Goal: Transaction & Acquisition: Obtain resource

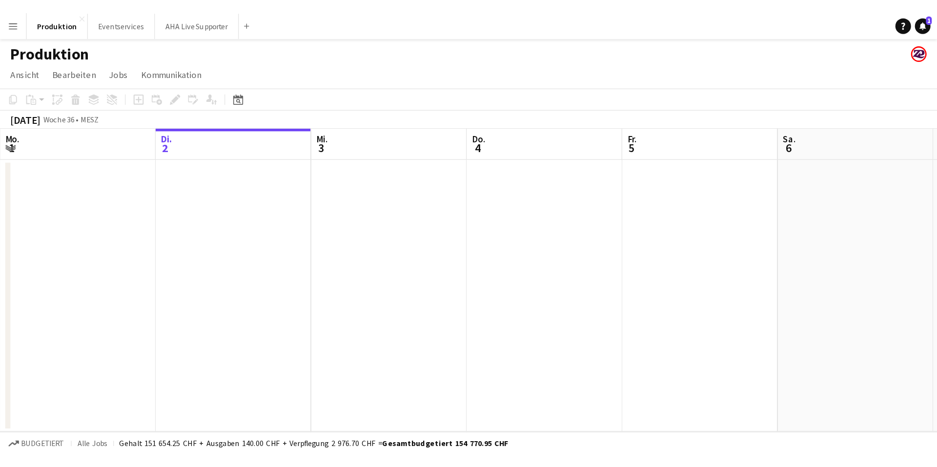
scroll to position [0, 233]
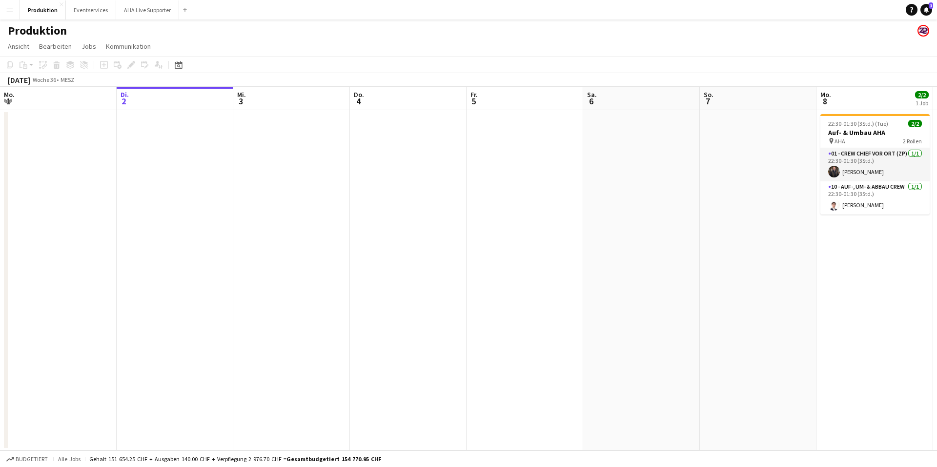
click at [11, 10] on app-icon "Menü" at bounding box center [10, 10] width 8 height 8
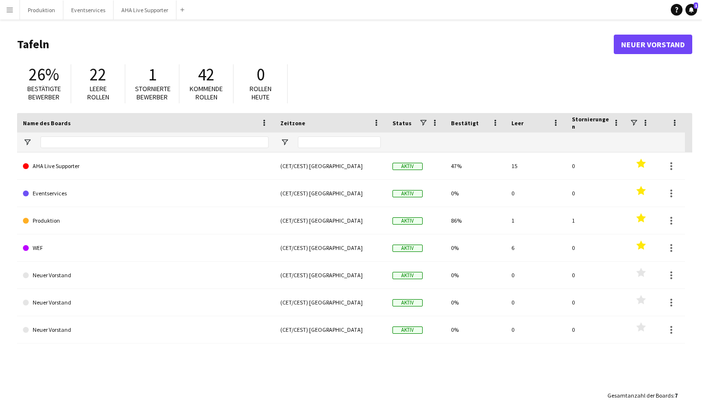
click at [16, 13] on button "Menü" at bounding box center [10, 10] width 20 height 20
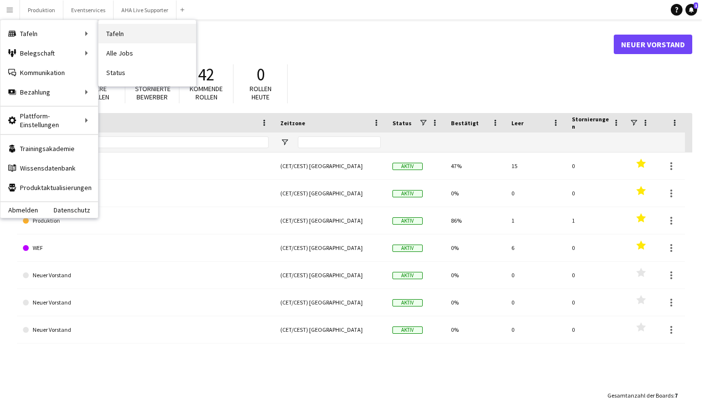
click at [122, 30] on link "Tafeln" at bounding box center [148, 34] width 98 height 20
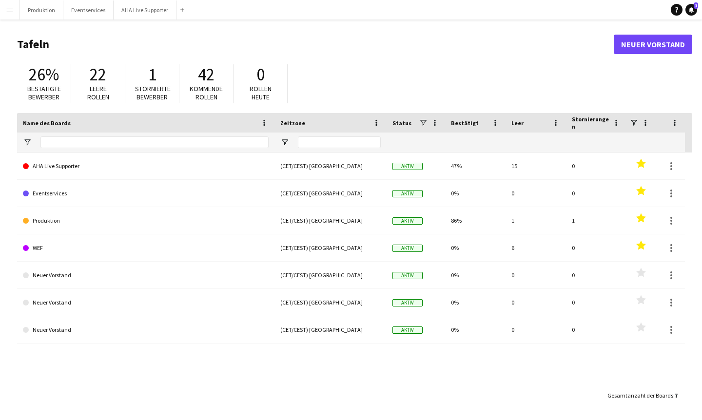
click at [14, 11] on button "Menü" at bounding box center [10, 10] width 20 height 20
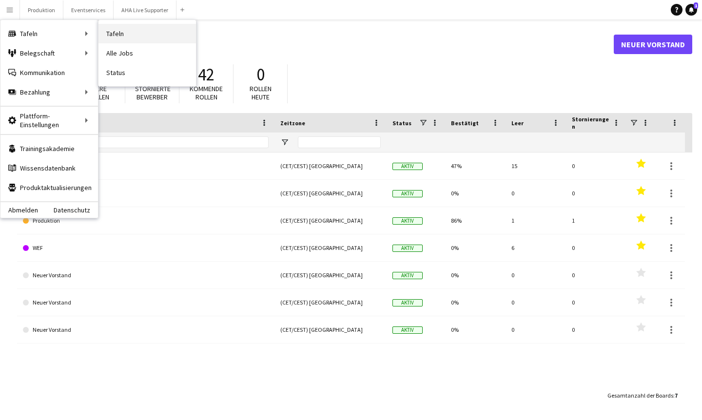
click at [108, 33] on link "Tafeln" at bounding box center [148, 34] width 98 height 20
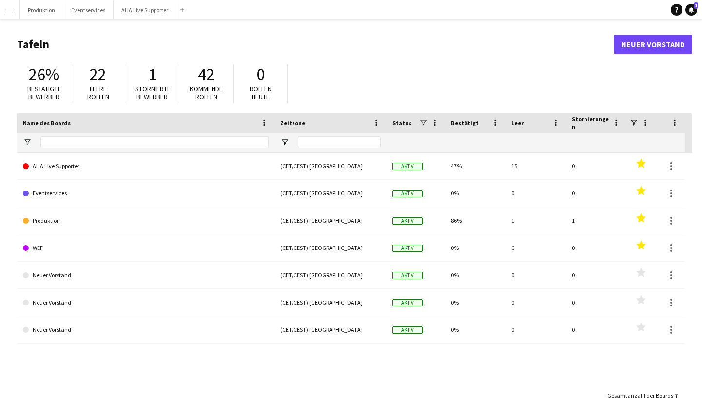
click at [11, 13] on app-icon "Menü" at bounding box center [10, 10] width 8 height 8
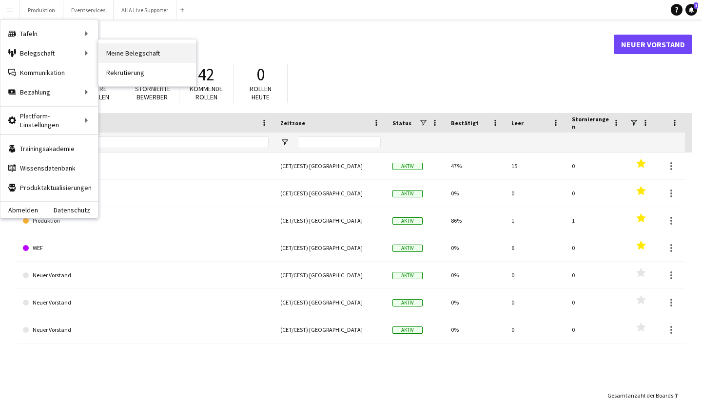
click at [100, 56] on link "Meine Belegschaft" at bounding box center [148, 53] width 98 height 20
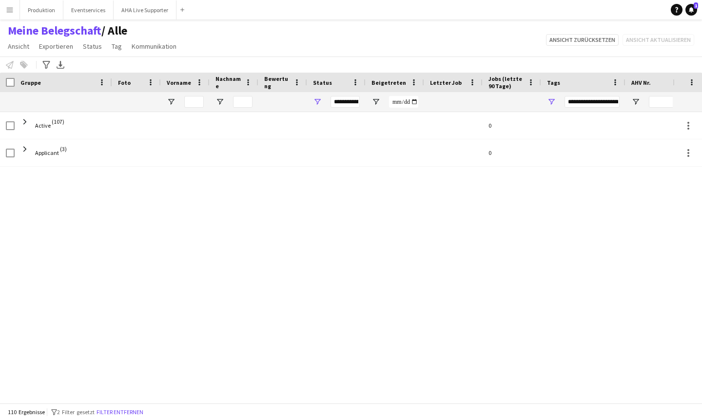
click at [10, 5] on button "Menü" at bounding box center [10, 10] width 20 height 20
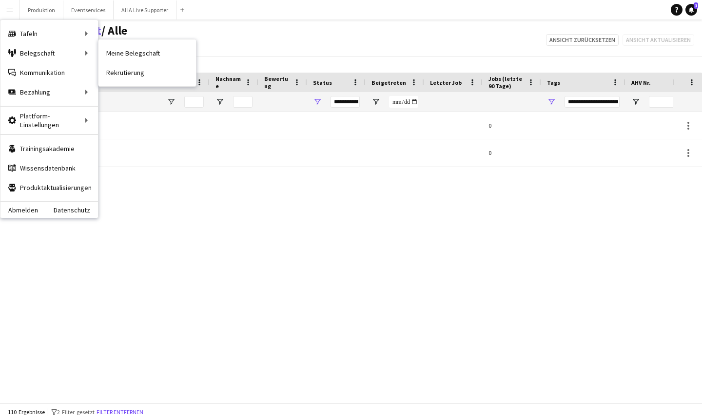
click at [119, 49] on link "Meine Belegschaft" at bounding box center [148, 53] width 98 height 20
type input "**********"
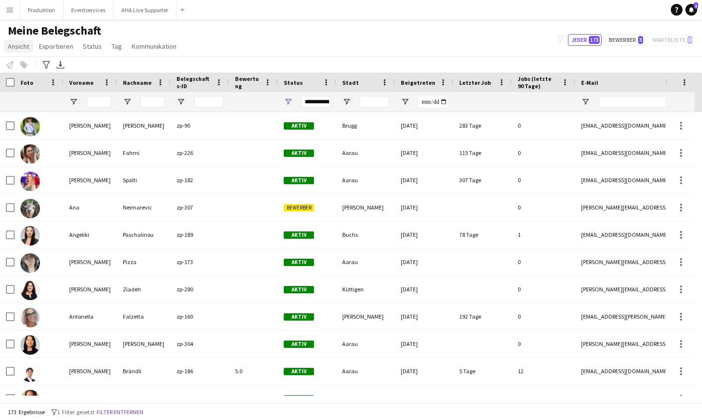
click at [17, 48] on span "Ansicht" at bounding box center [18, 46] width 21 height 9
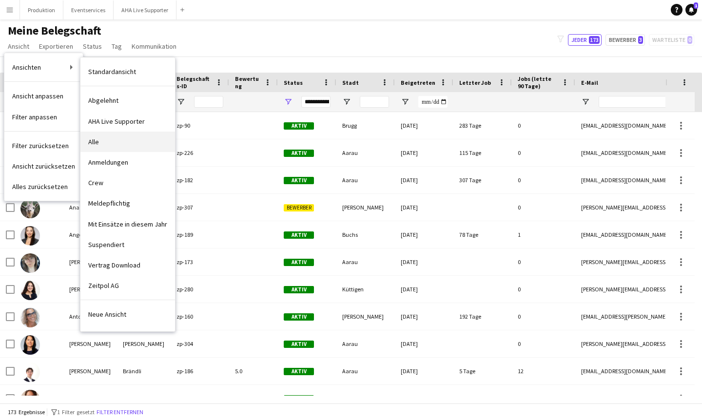
click at [95, 139] on span "Alle" at bounding box center [93, 142] width 11 height 9
type input "**********"
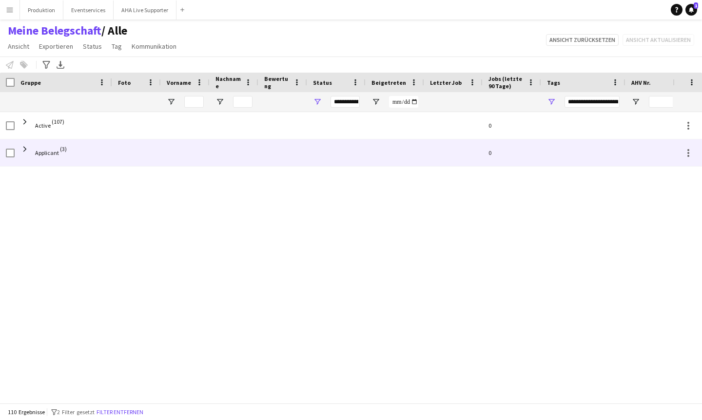
click at [30, 150] on span "Applicant (3)" at bounding box center [63, 153] width 86 height 27
click at [27, 149] on span at bounding box center [24, 149] width 9 height 9
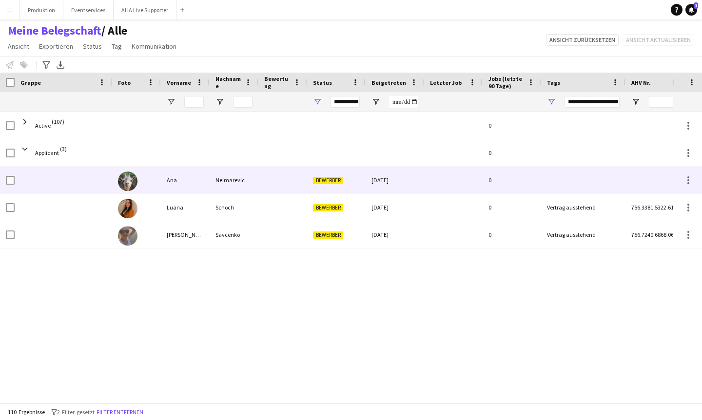
click at [244, 186] on div "Neimarevic" at bounding box center [234, 180] width 49 height 27
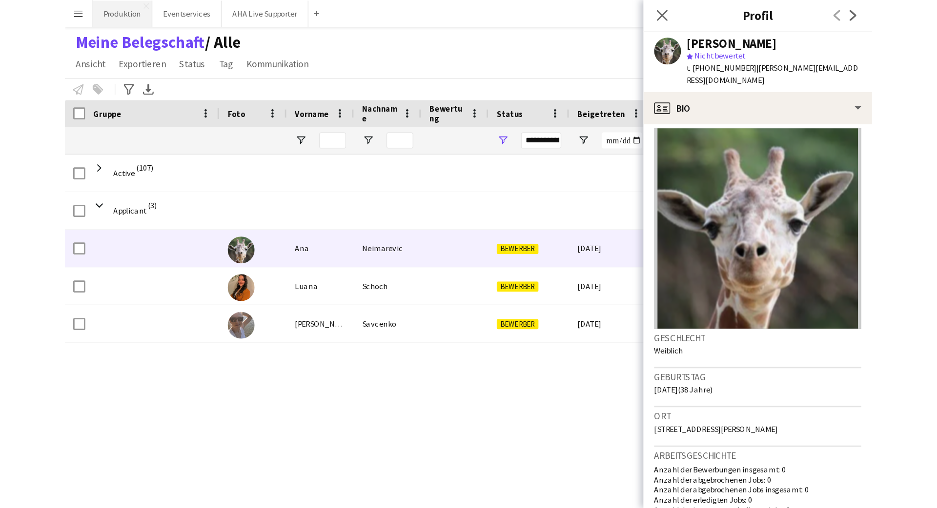
scroll to position [5, 0]
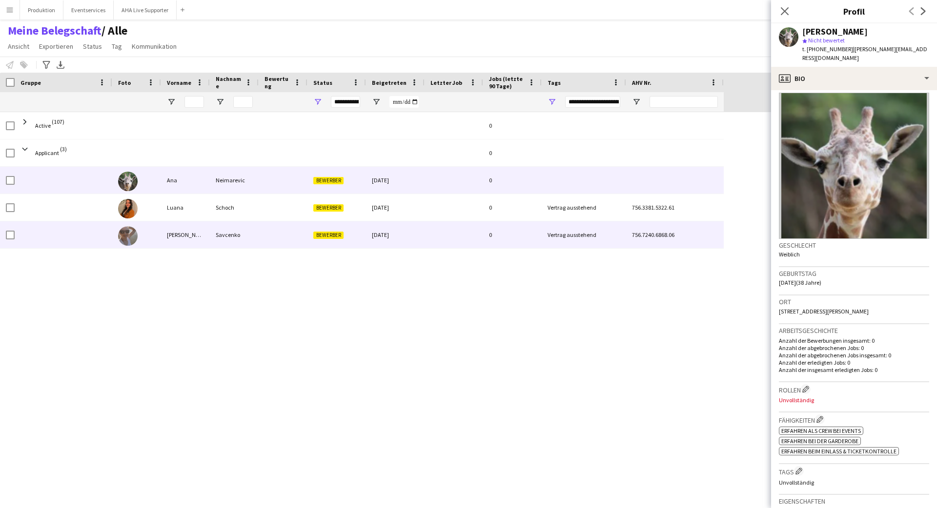
click at [188, 235] on div "Tatjana" at bounding box center [185, 234] width 49 height 27
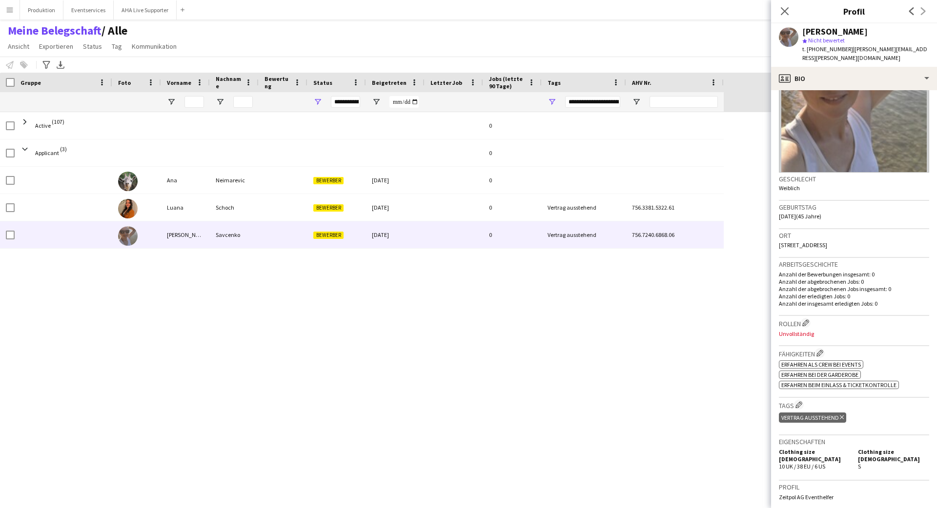
scroll to position [183, 0]
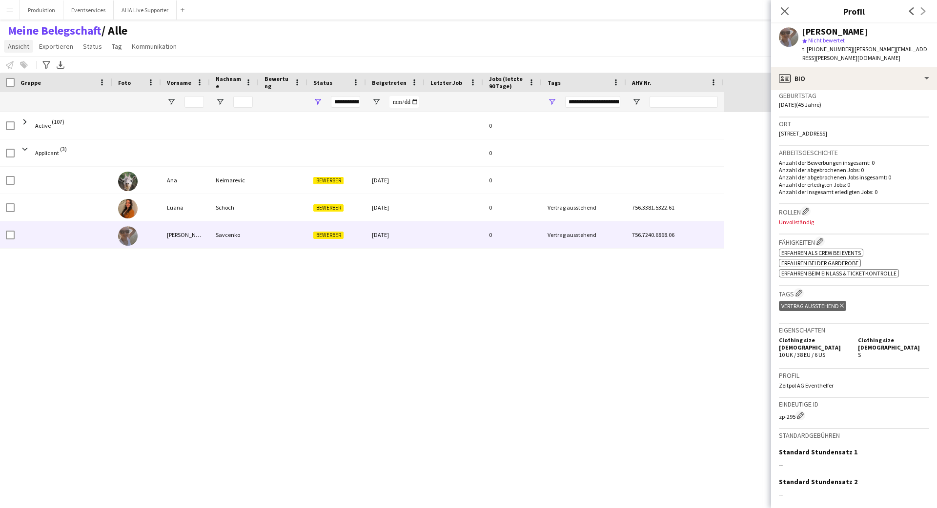
click at [26, 50] on span "Ansicht" at bounding box center [18, 46] width 21 height 9
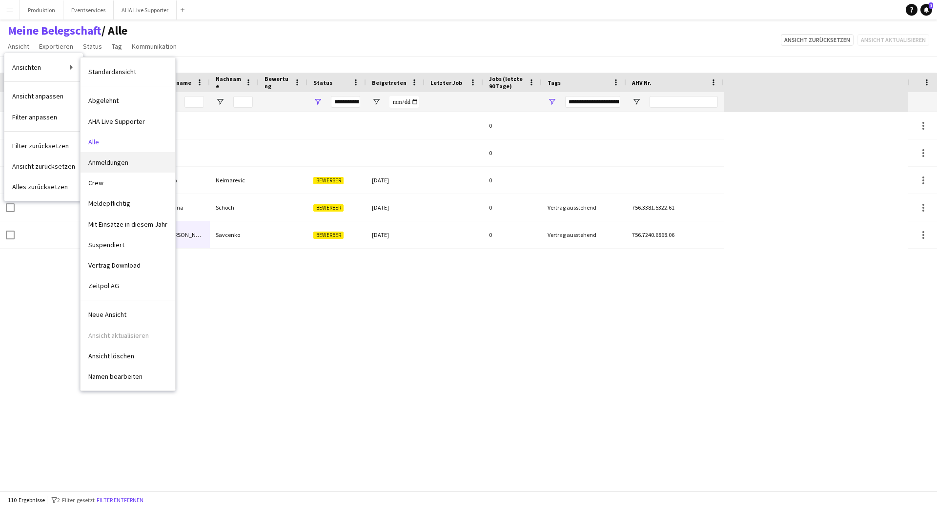
click at [104, 158] on span "Anmeldungen" at bounding box center [108, 162] width 40 height 9
type input "**********"
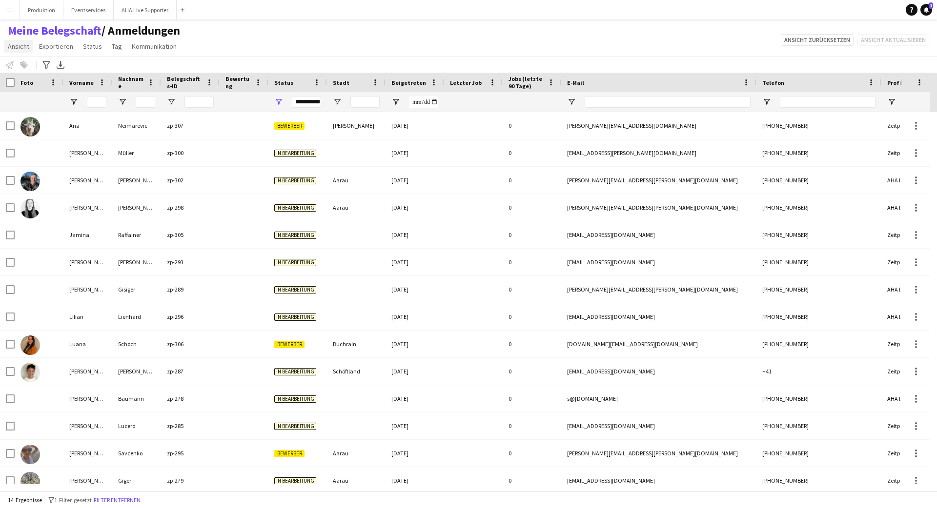
click at [14, 44] on span "Ansicht" at bounding box center [18, 46] width 21 height 9
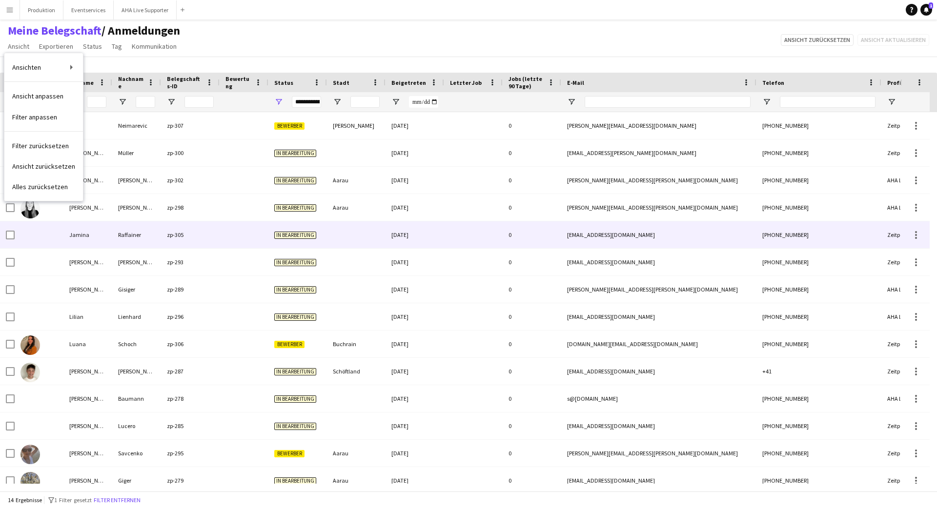
click at [374, 236] on div at bounding box center [356, 234] width 59 height 27
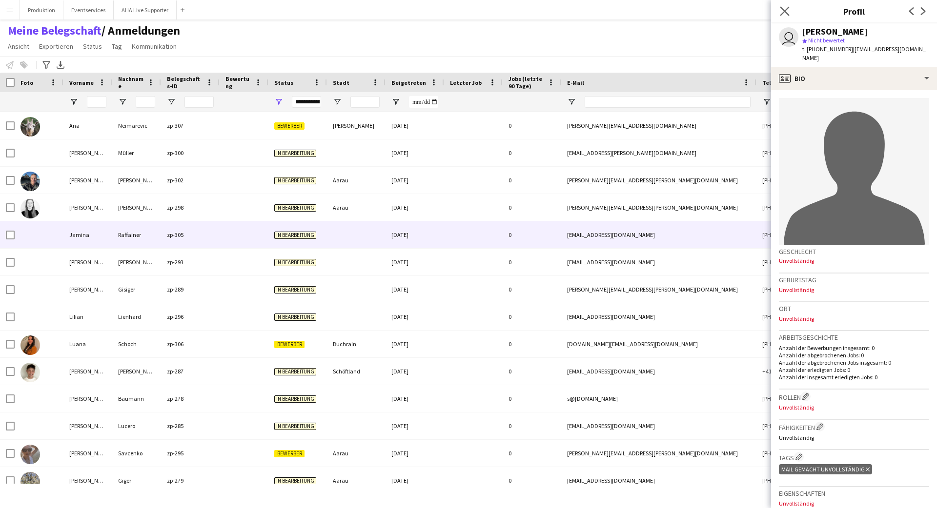
click at [585, 3] on div "Pop-in schließen" at bounding box center [784, 11] width 27 height 22
click at [585, 15] on icon "Pop-in schließen" at bounding box center [783, 10] width 9 height 9
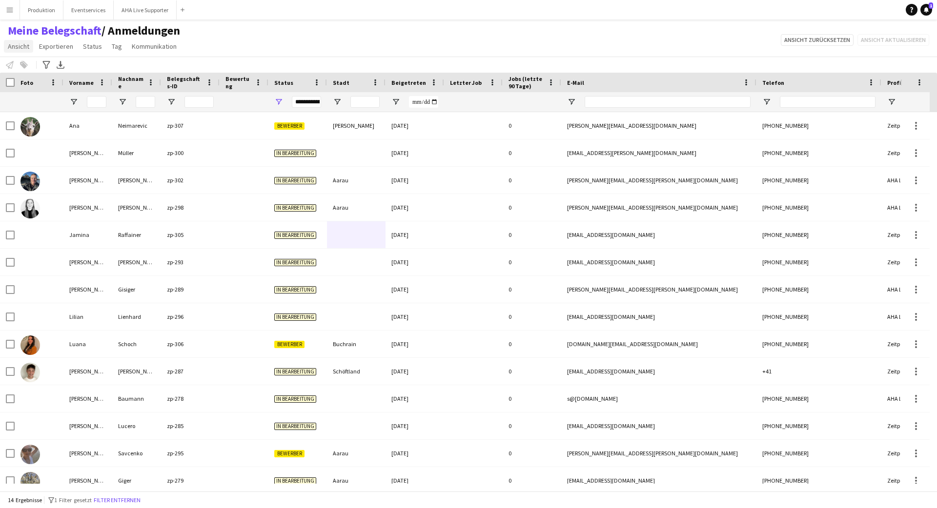
click at [18, 48] on span "Ansicht" at bounding box center [18, 46] width 21 height 9
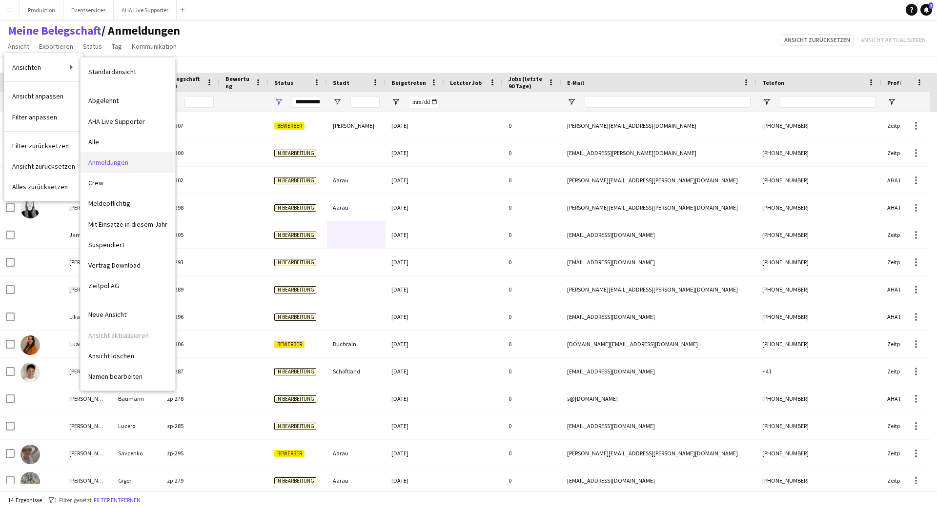
click at [94, 157] on link "Anmeldungen" at bounding box center [127, 162] width 95 height 20
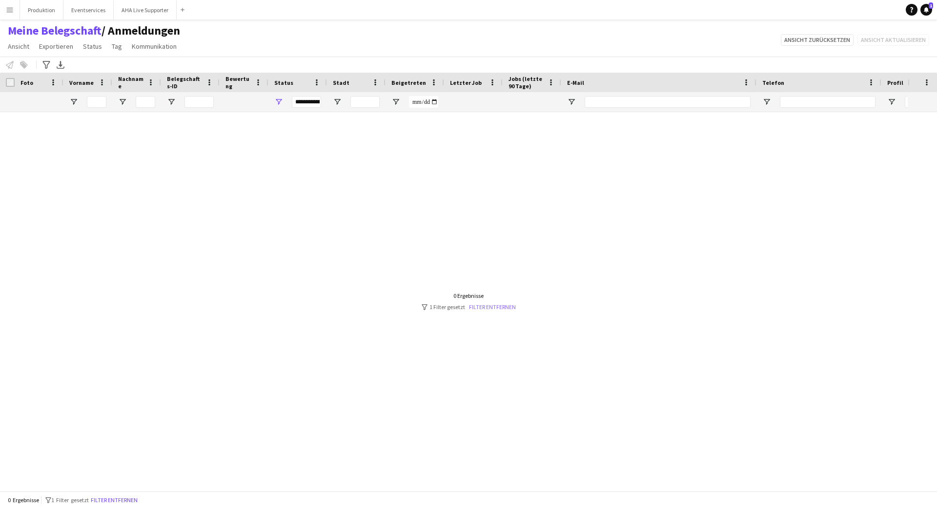
click at [489, 310] on link "Filter entfernen" at bounding box center [492, 306] width 47 height 7
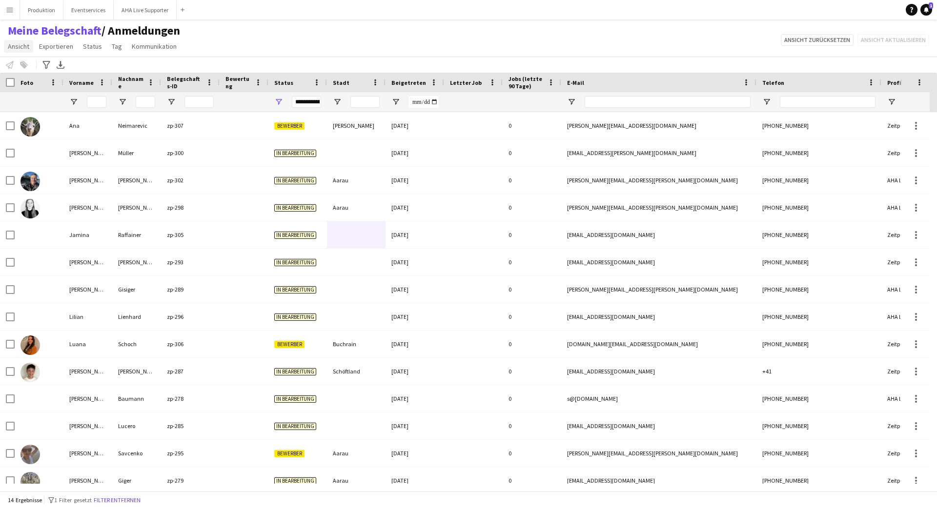
click at [14, 40] on link "Ansicht" at bounding box center [18, 46] width 29 height 13
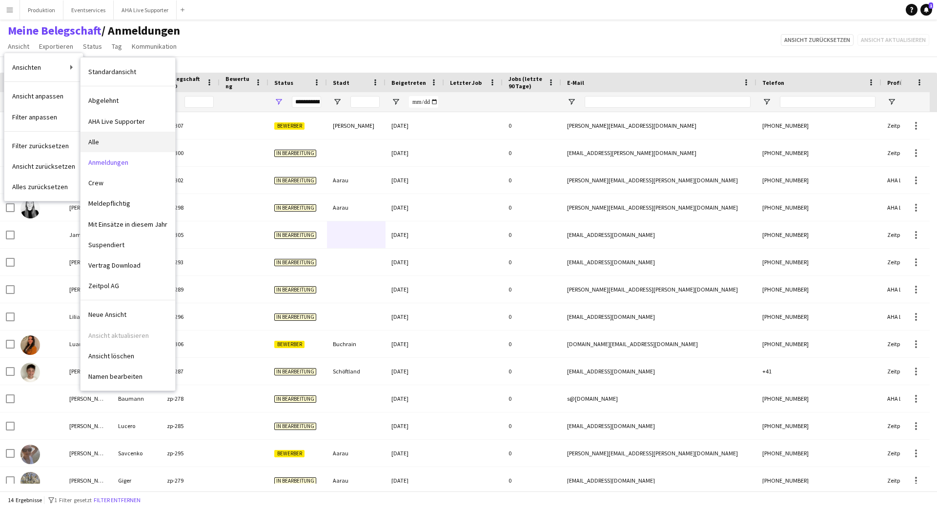
click at [94, 139] on span "Alle" at bounding box center [93, 142] width 11 height 9
type input "**********"
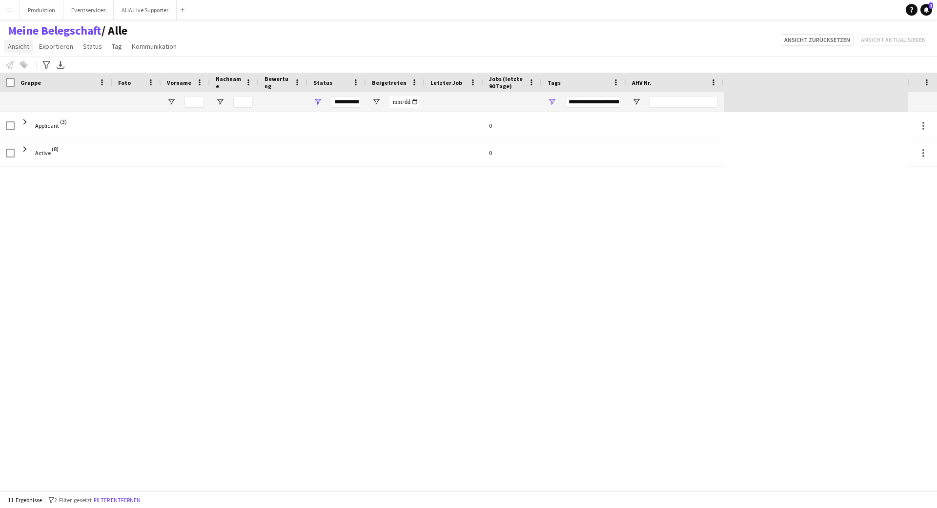
click at [15, 45] on span "Ansicht" at bounding box center [18, 46] width 21 height 9
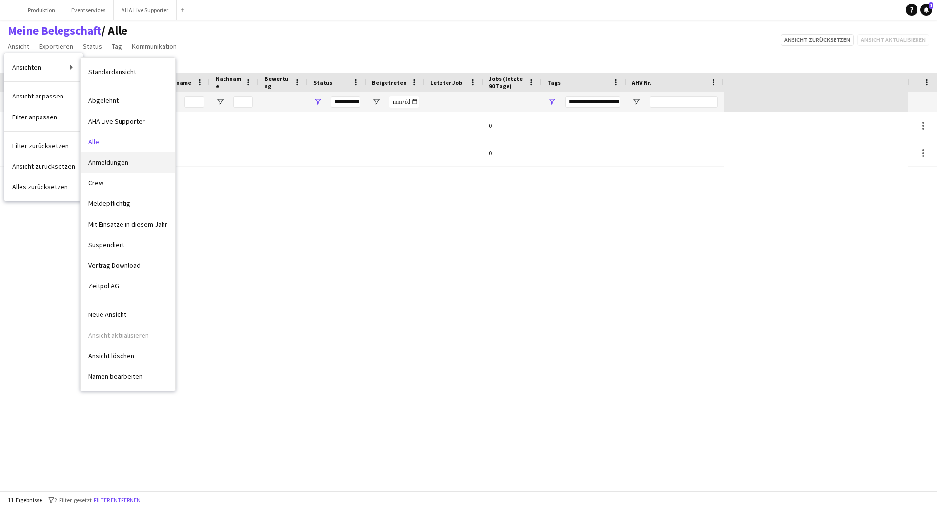
click at [94, 156] on link "Anmeldungen" at bounding box center [127, 162] width 95 height 20
type input "**********"
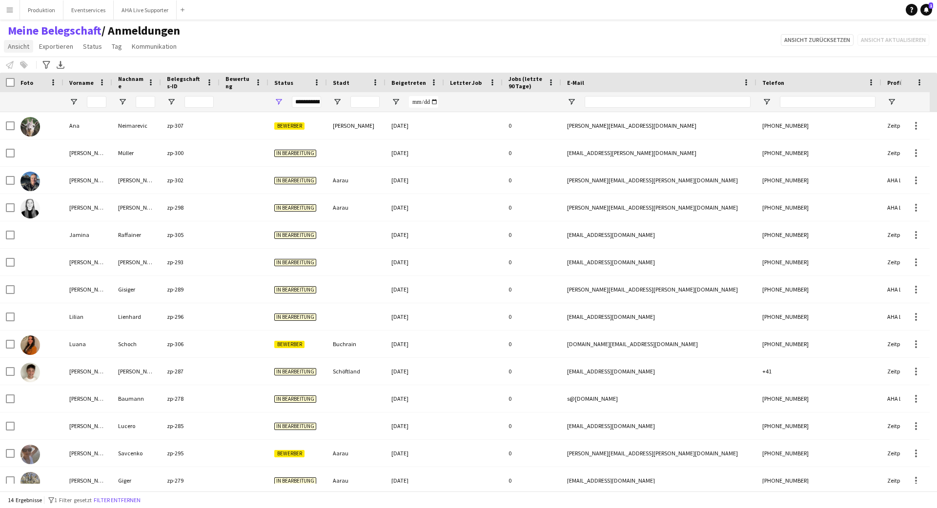
click at [15, 46] on span "Ansicht" at bounding box center [18, 46] width 21 height 9
click at [6, 13] on app-icon "Menü" at bounding box center [10, 10] width 8 height 8
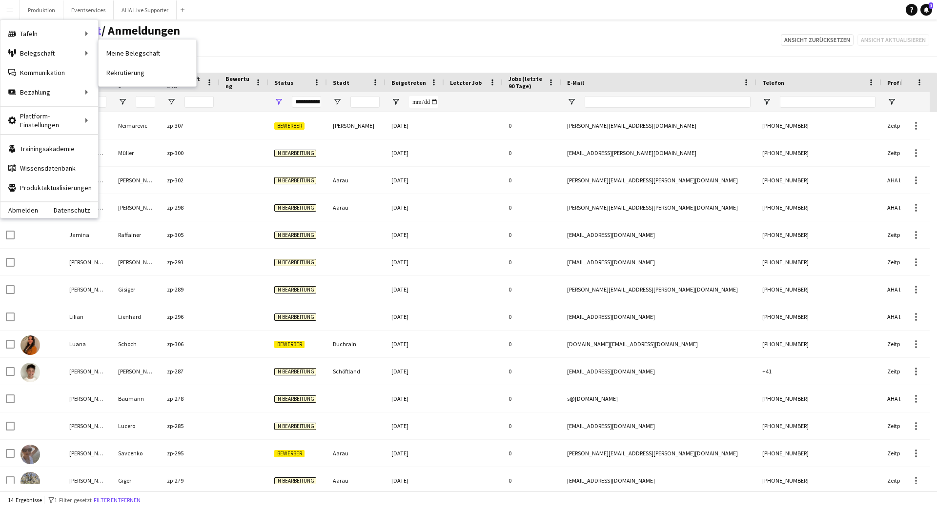
click at [123, 54] on link "Meine Belegschaft" at bounding box center [148, 53] width 98 height 20
type input "**********"
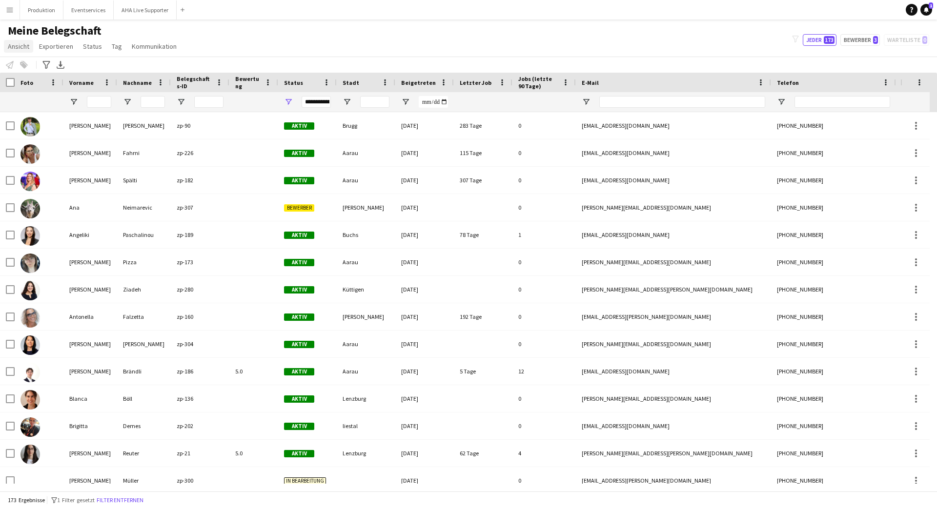
click at [18, 49] on span "Ansicht" at bounding box center [18, 46] width 21 height 9
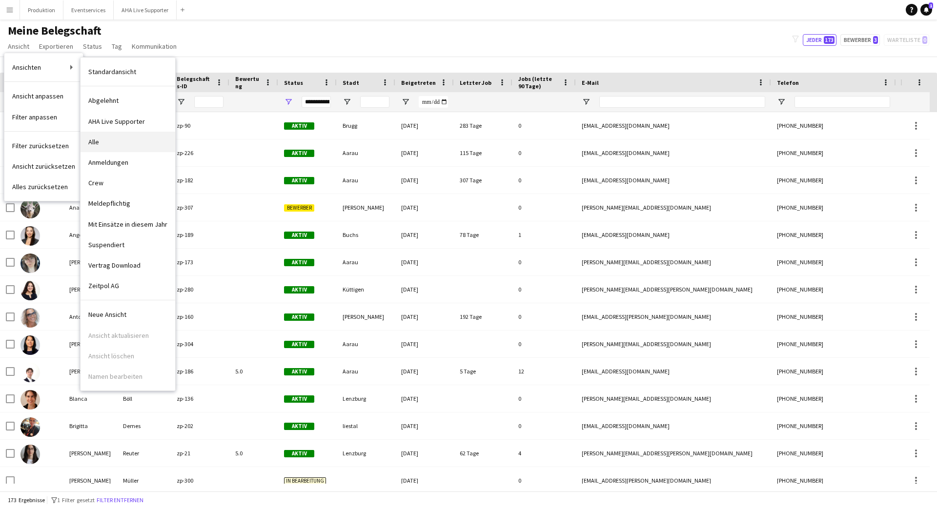
click at [97, 141] on span "Alle" at bounding box center [93, 142] width 11 height 9
type input "**********"
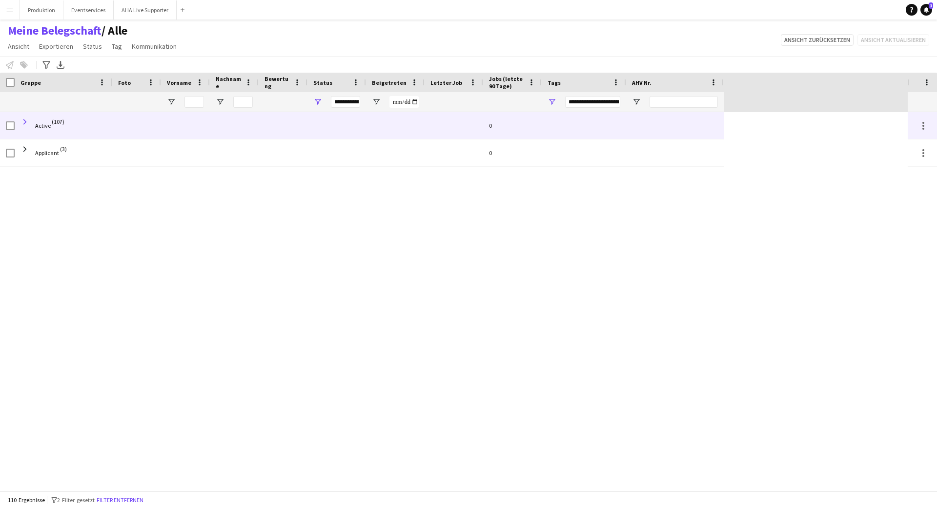
click at [25, 122] on span at bounding box center [24, 122] width 9 height 9
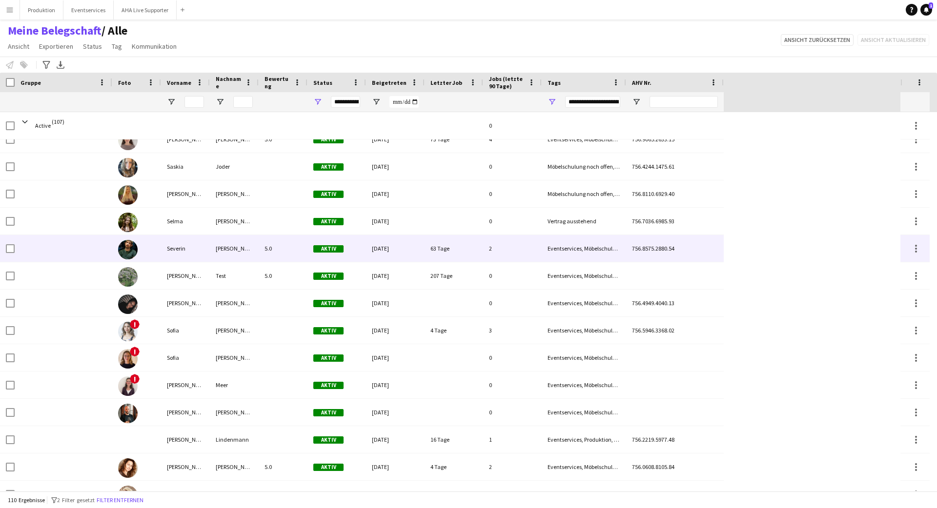
scroll to position [2598, 0]
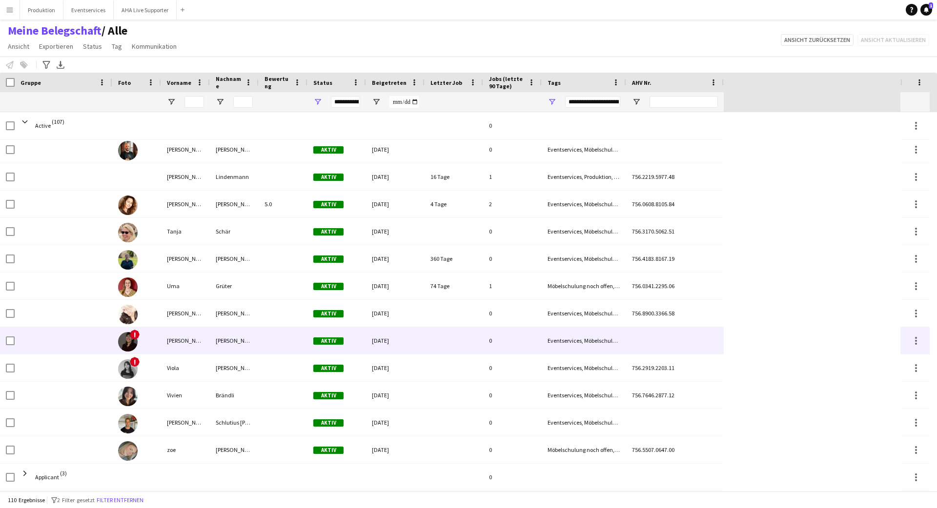
click at [127, 337] on img at bounding box center [128, 342] width 20 height 20
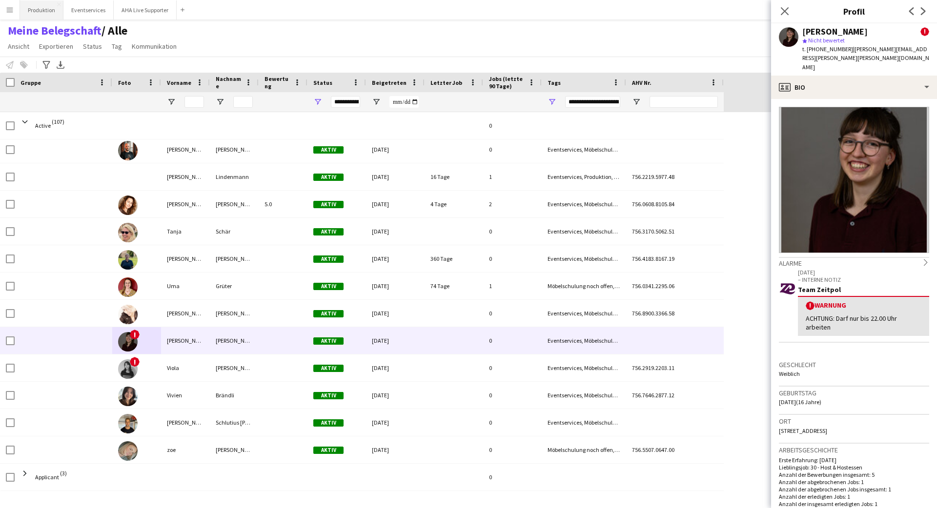
click at [40, 9] on button "Produktion Schließen" at bounding box center [41, 9] width 43 height 19
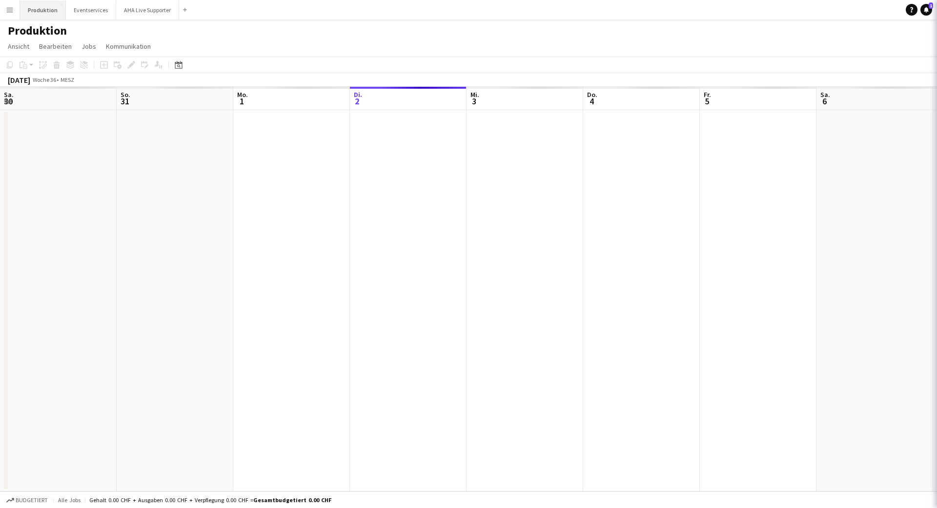
scroll to position [0, 233]
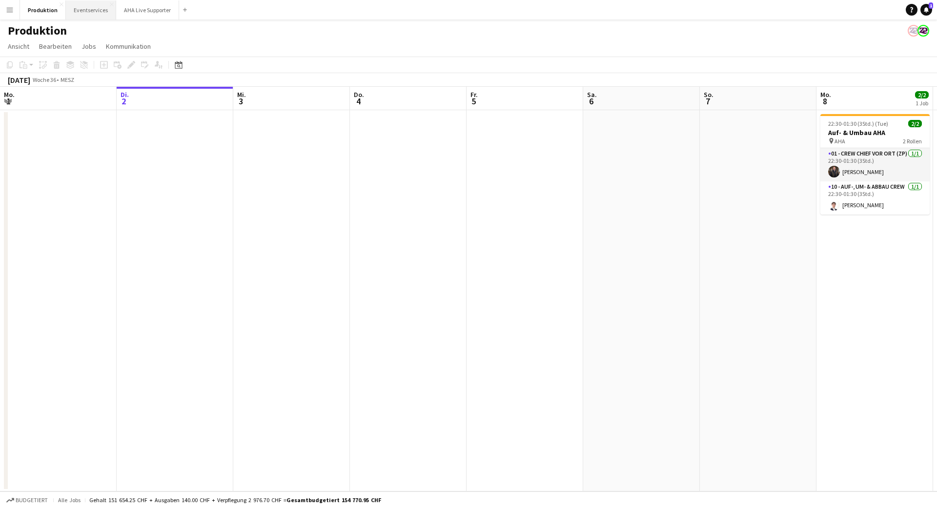
click at [91, 16] on button "Eventservices Schließen" at bounding box center [91, 9] width 50 height 19
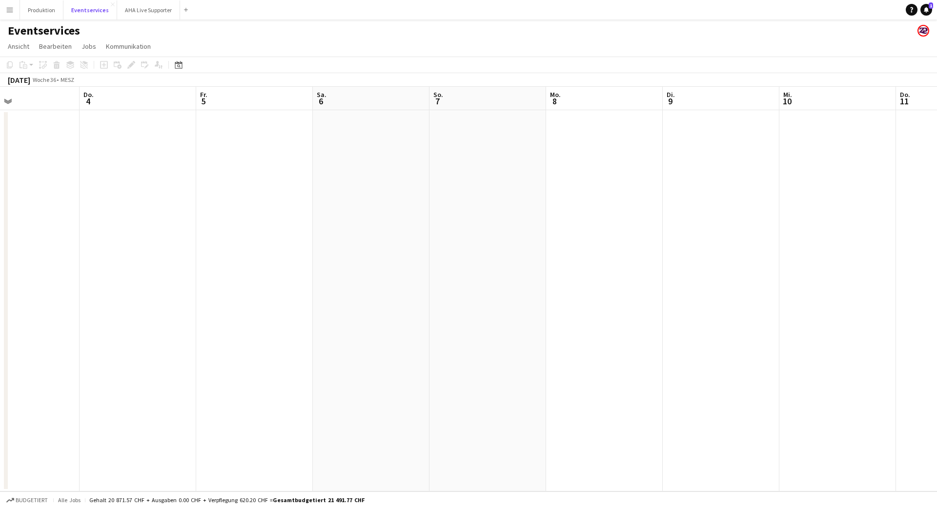
scroll to position [0, 386]
click at [38, 10] on button "Produktion Schließen" at bounding box center [41, 9] width 43 height 19
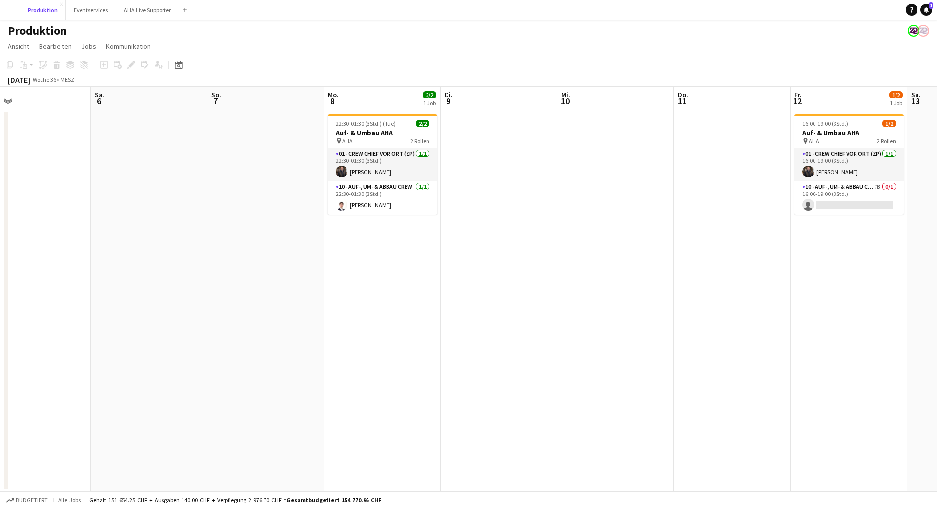
scroll to position [0, 316]
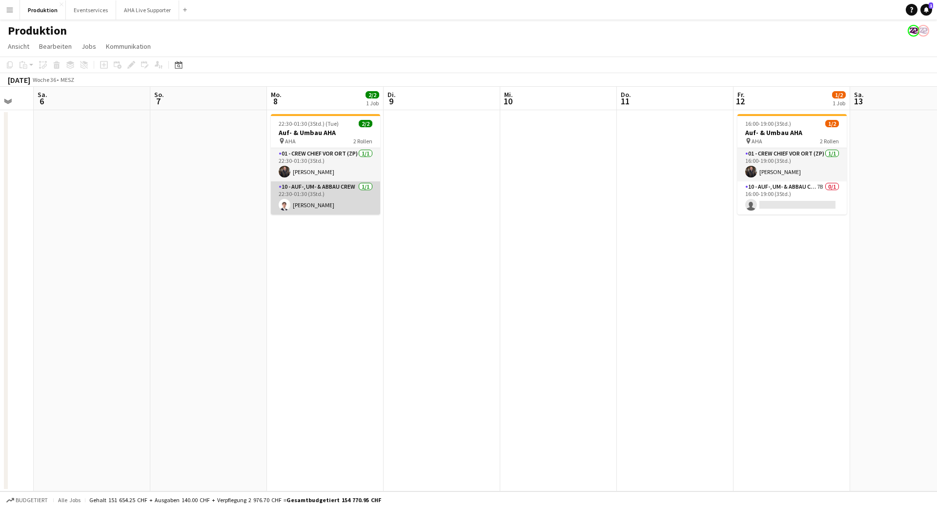
click at [340, 198] on app-card-role "10 - Auf-, Um- & Abbau Crew 1/1 22:30-01:30 (3Std.) Benjamin Brändli" at bounding box center [325, 197] width 109 height 33
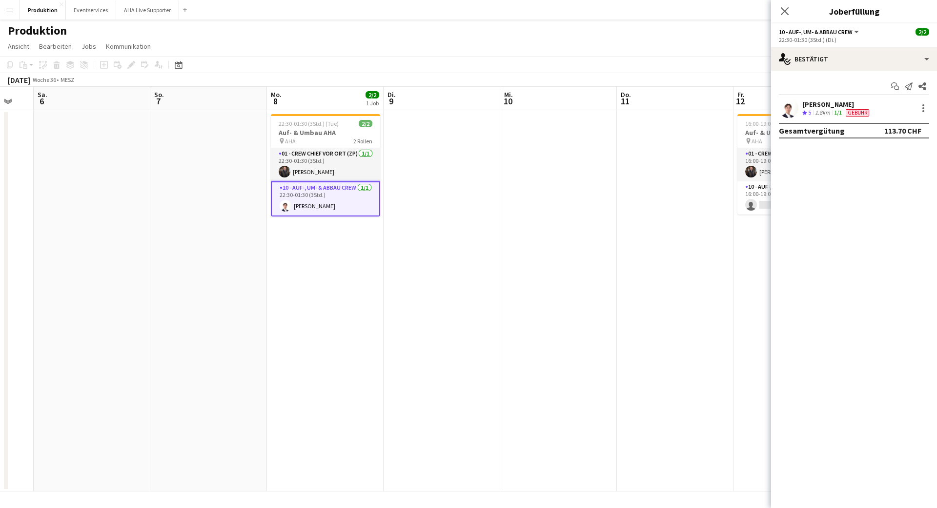
click at [416, 230] on app-date-cell at bounding box center [441, 300] width 117 height 381
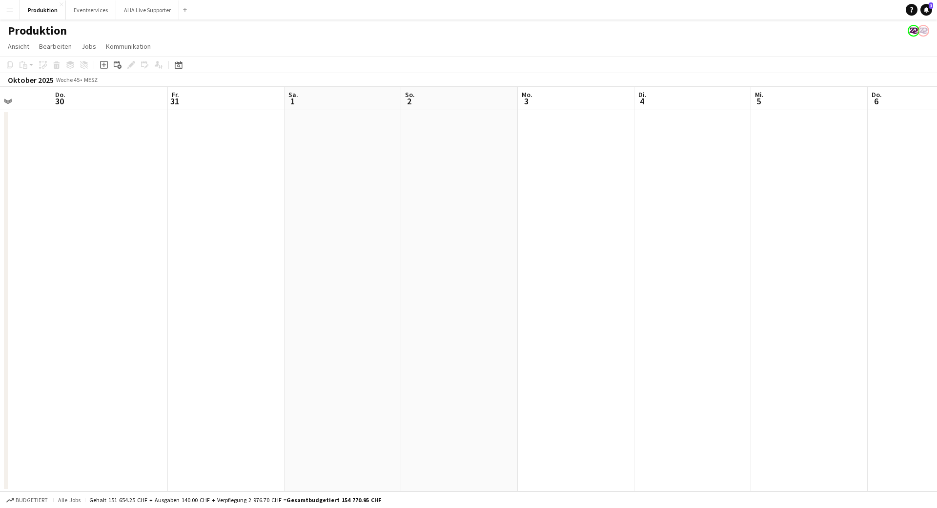
scroll to position [0, 223]
click at [129, 12] on button "AHA Live Supporter Schließen" at bounding box center [147, 9] width 63 height 19
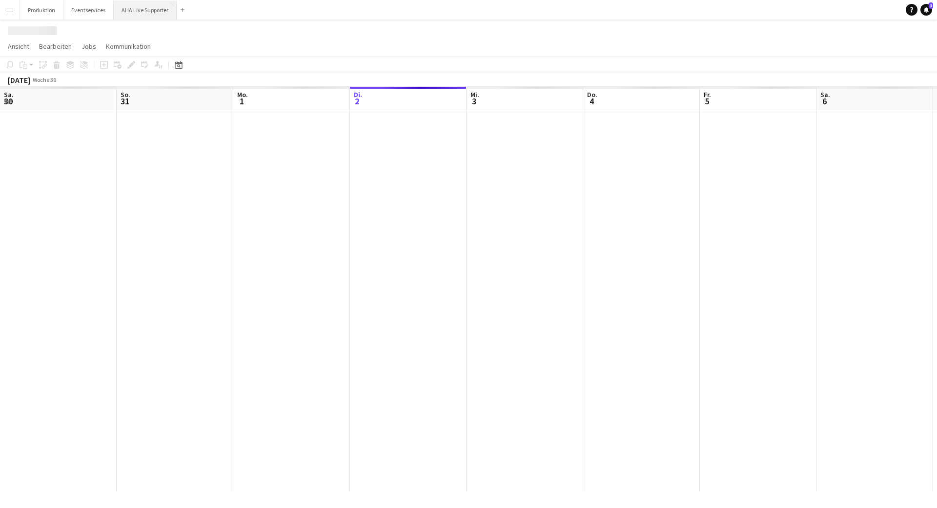
scroll to position [0, 233]
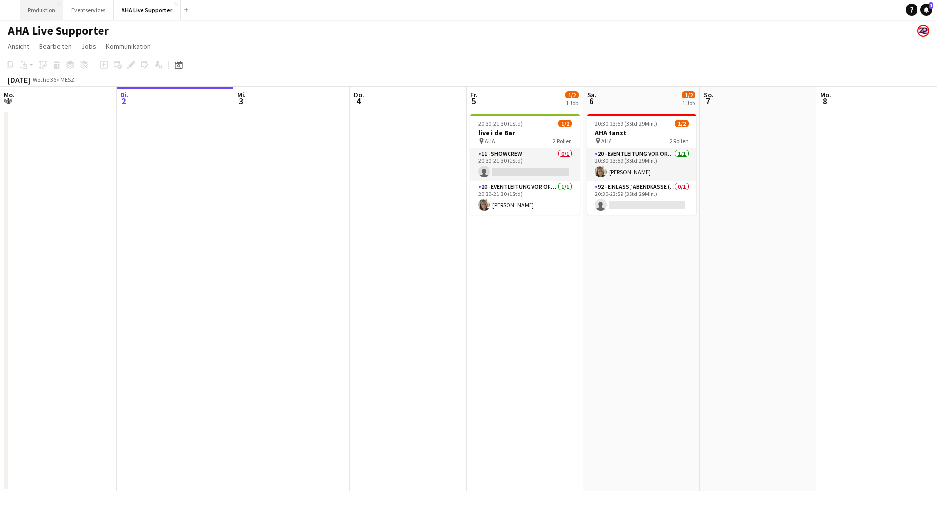
click at [56, 13] on button "Produktion Schließen" at bounding box center [41, 9] width 43 height 19
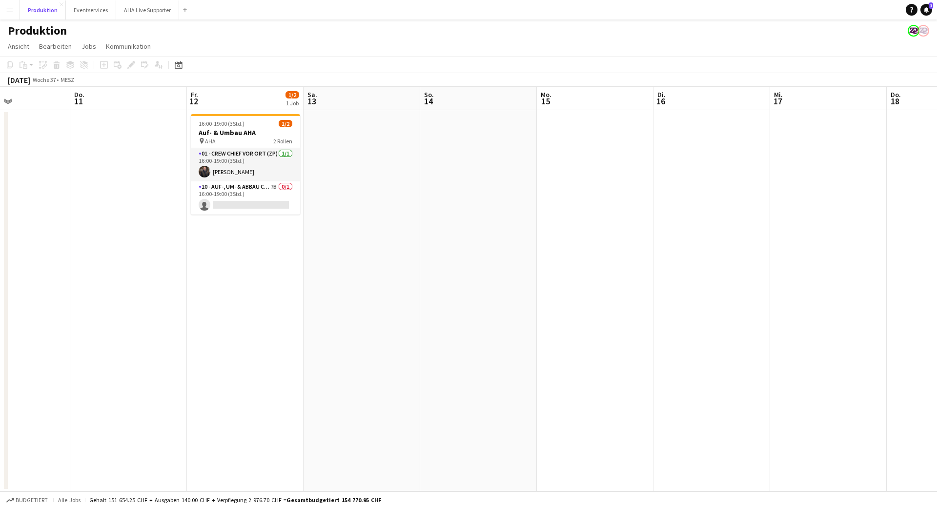
scroll to position [0, 241]
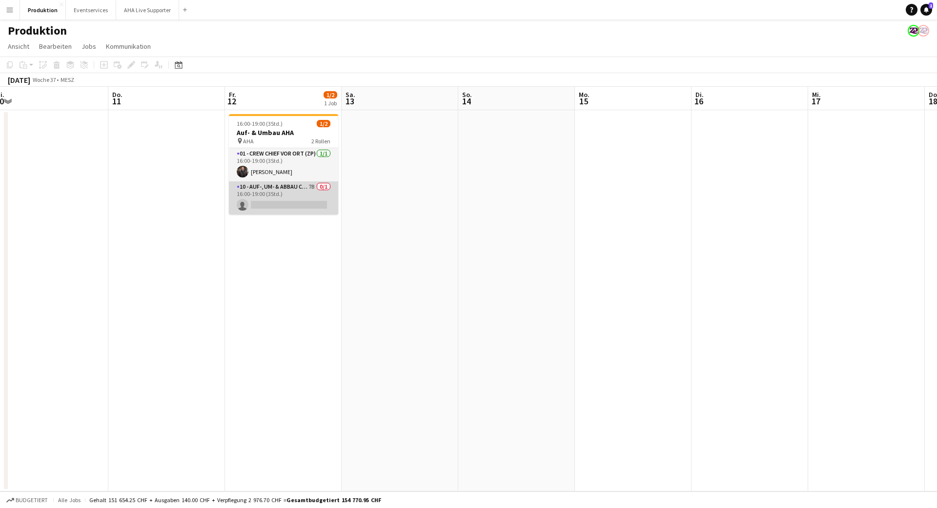
click at [272, 210] on app-card-role "10 - Auf-, Um- & Abbau Crew 7B 0/1 16:00-19:00 (3Std.) single-neutral-actions" at bounding box center [283, 197] width 109 height 33
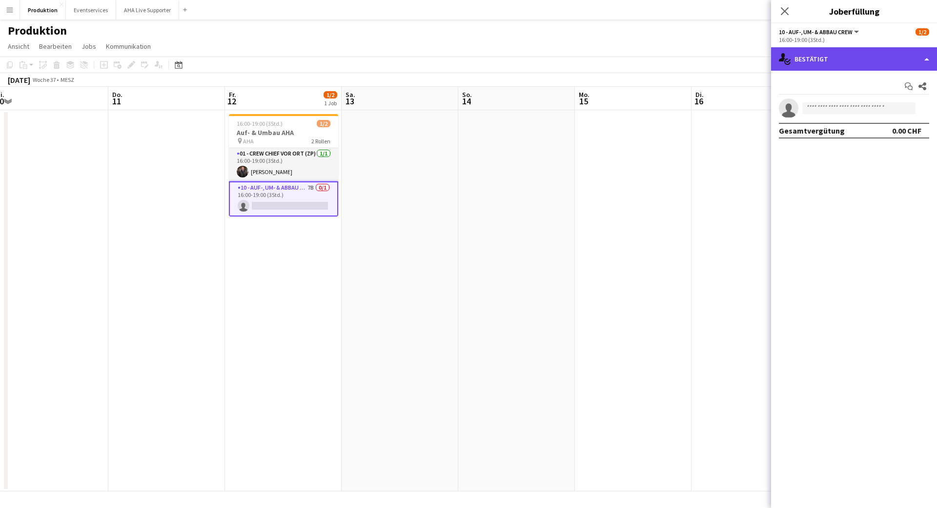
click at [877, 55] on div "single-neutral-actions-check-2 Bestätigt" at bounding box center [854, 58] width 166 height 23
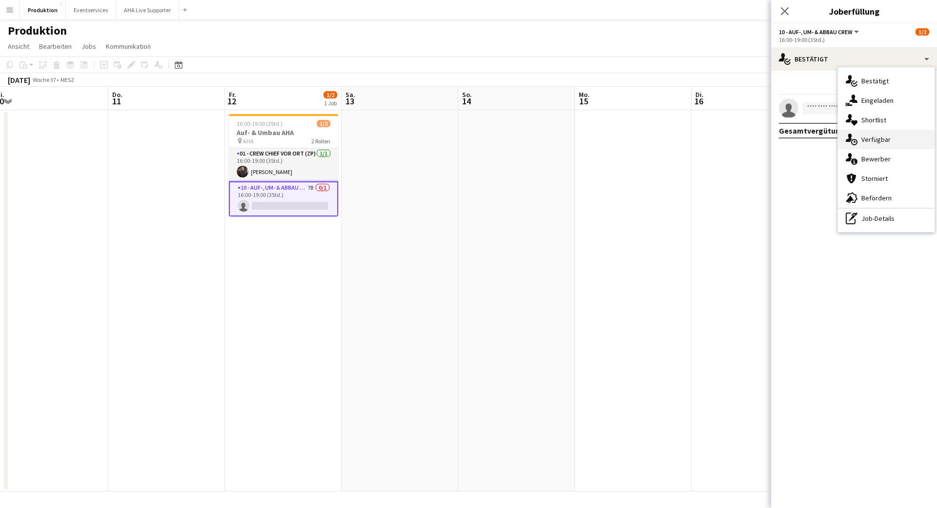
click at [881, 137] on span "Verfügbar" at bounding box center [875, 139] width 29 height 9
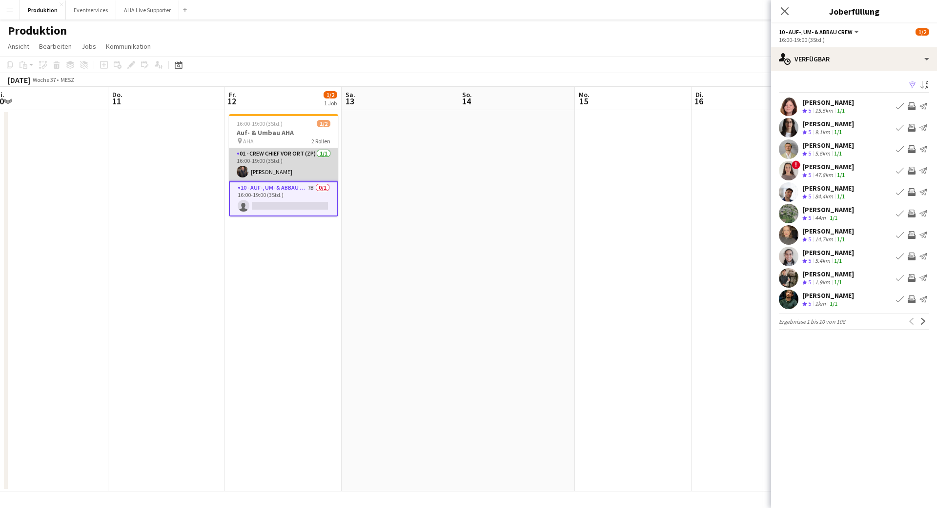
click at [279, 171] on app-card-role "01 - Crew Chief vor Ort (ZP) 1/1 16:00-19:00 (3Std.) Holger Schwede" at bounding box center [283, 164] width 109 height 33
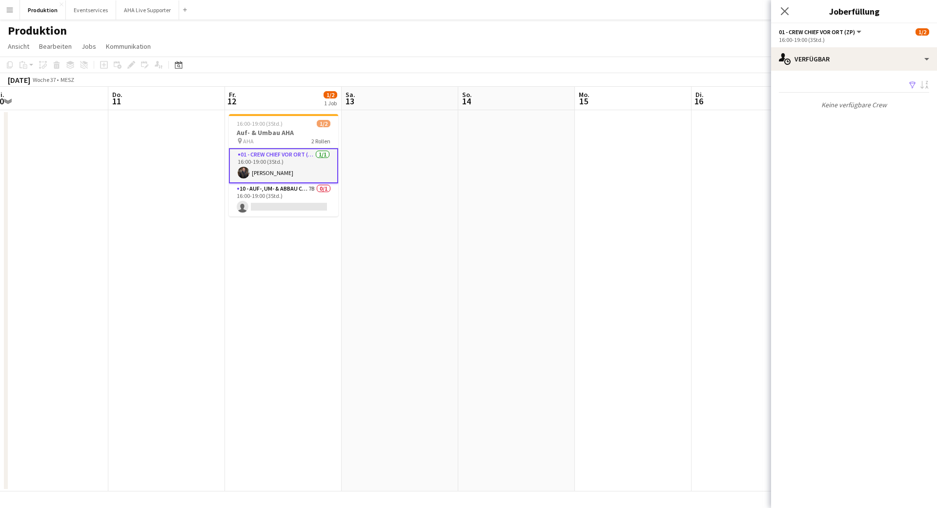
click at [802, 31] on span "01 - Crew Chief vor Ort (ZP)" at bounding box center [817, 31] width 76 height 7
drag, startPoint x: 262, startPoint y: 164, endPoint x: 267, endPoint y: 156, distance: 9.6
click at [262, 164] on app-card-role "01 - Crew Chief vor Ort (ZP) 1/1 16:00-19:00 (3Std.) Holger Schwede" at bounding box center [283, 165] width 109 height 35
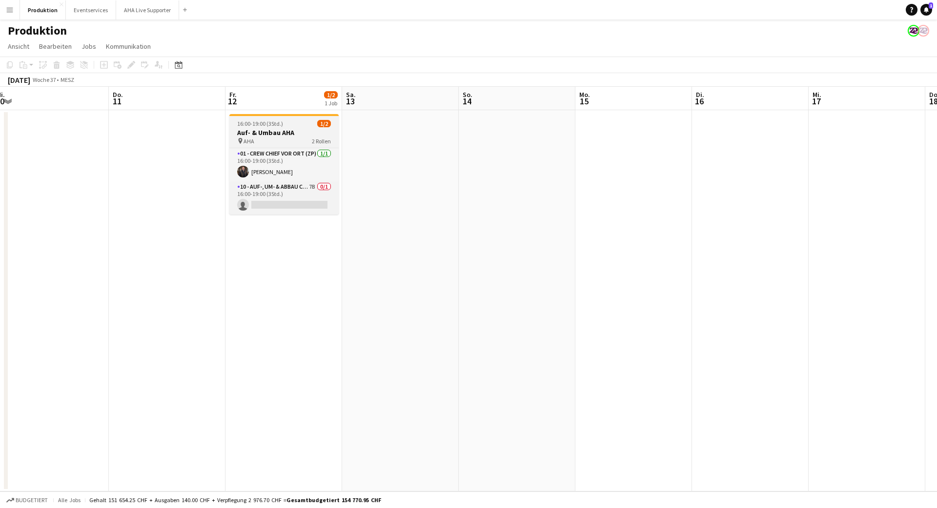
click at [267, 129] on h3 "Auf- & Umbau AHA" at bounding box center [283, 132] width 109 height 9
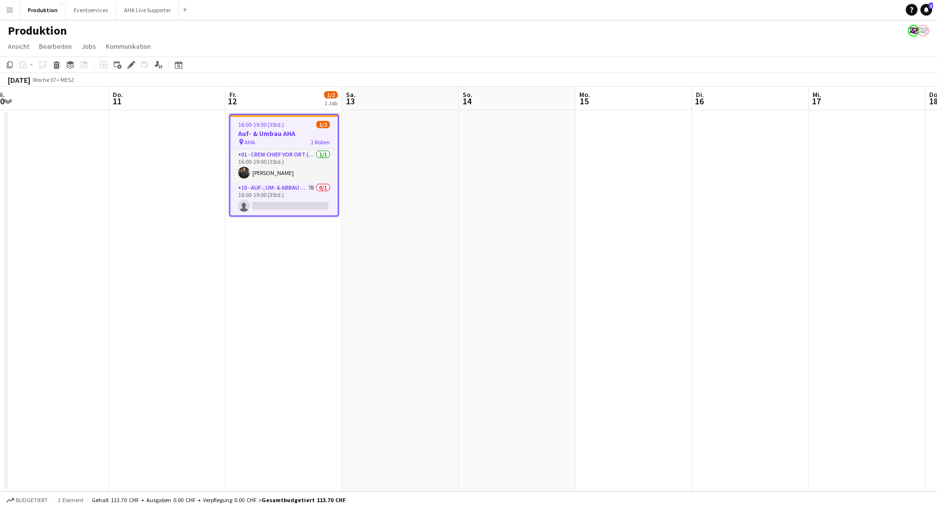
click at [263, 118] on app-job-card "16:00-19:00 (3Std.) 1/2 Auf- & Umbau AHA pin AHA 2 Rollen 01 - Crew Chief vor O…" at bounding box center [283, 165] width 109 height 102
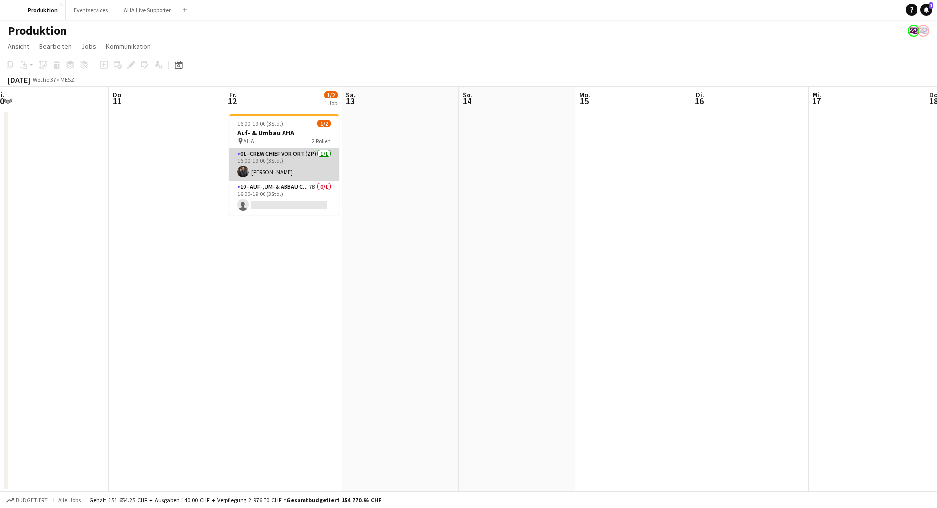
click at [270, 152] on app-card-role "01 - Crew Chief vor Ort (ZP) 1/1 16:00-19:00 (3Std.) Holger Schwede" at bounding box center [283, 164] width 109 height 33
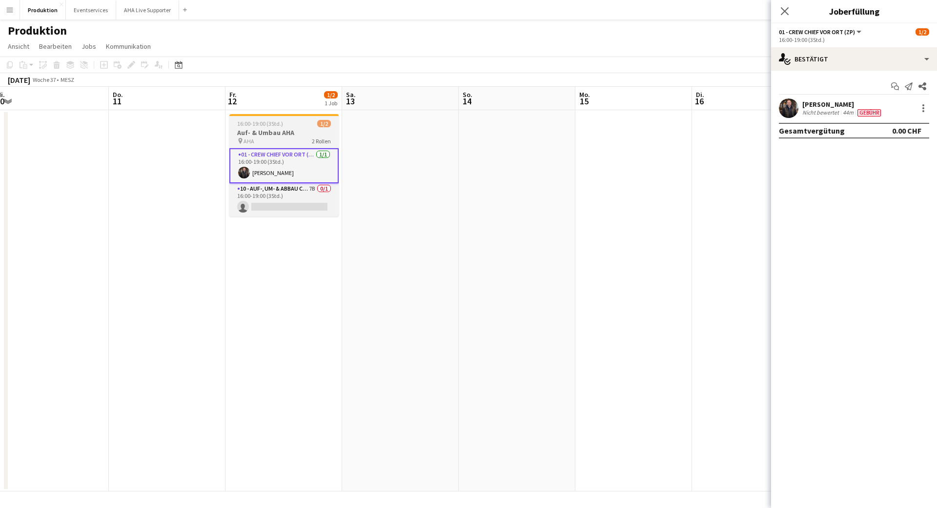
click at [267, 146] on app-job-card "16:00-19:00 (3Std.) 1/2 Auf- & Umbau AHA pin AHA 2 Rollen 01 - Crew Chief vor O…" at bounding box center [283, 165] width 109 height 102
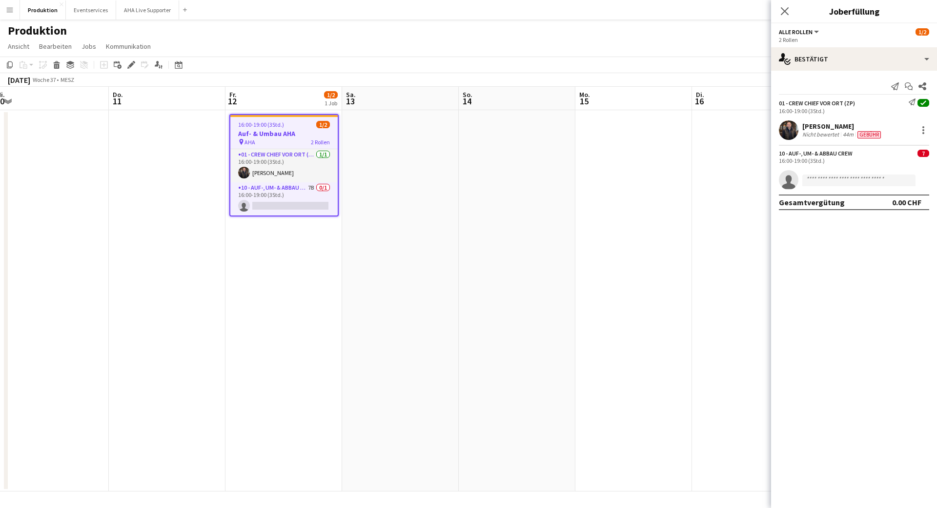
click at [830, 159] on div "16:00-19:00 (3Std.)" at bounding box center [854, 160] width 150 height 7
click at [265, 196] on app-card-role "10 - Auf-, Um- & Abbau Crew 7B 0/1 16:00-19:00 (3Std.) single-neutral-actions" at bounding box center [283, 198] width 107 height 33
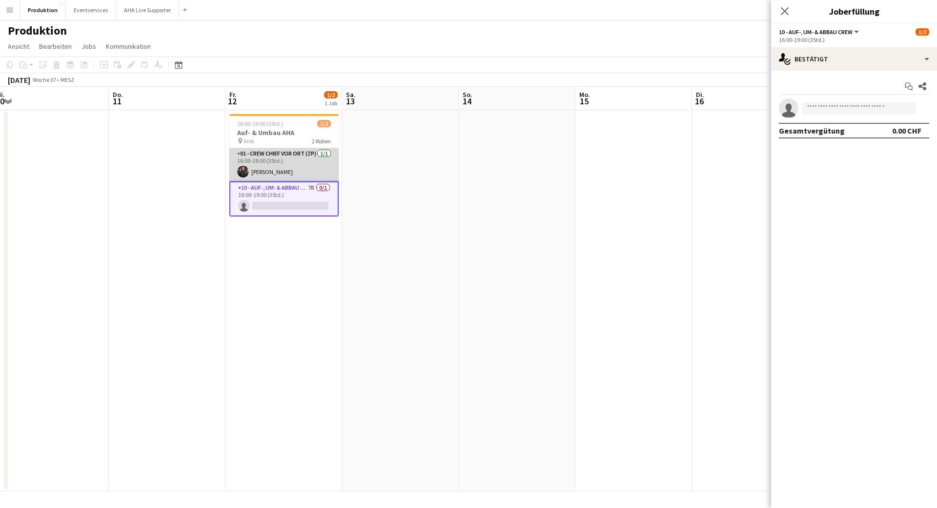
click at [285, 161] on app-card-role "01 - Crew Chief vor Ort (ZP) 1/1 16:00-19:00 (3Std.) Holger Schwede" at bounding box center [283, 164] width 109 height 33
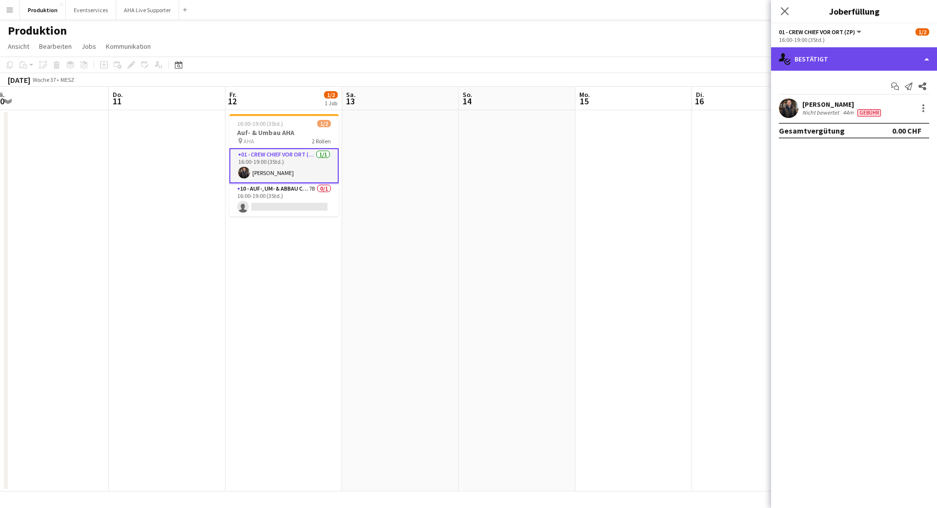
click at [808, 61] on div "single-neutral-actions-check-2 Bestätigt" at bounding box center [854, 58] width 166 height 23
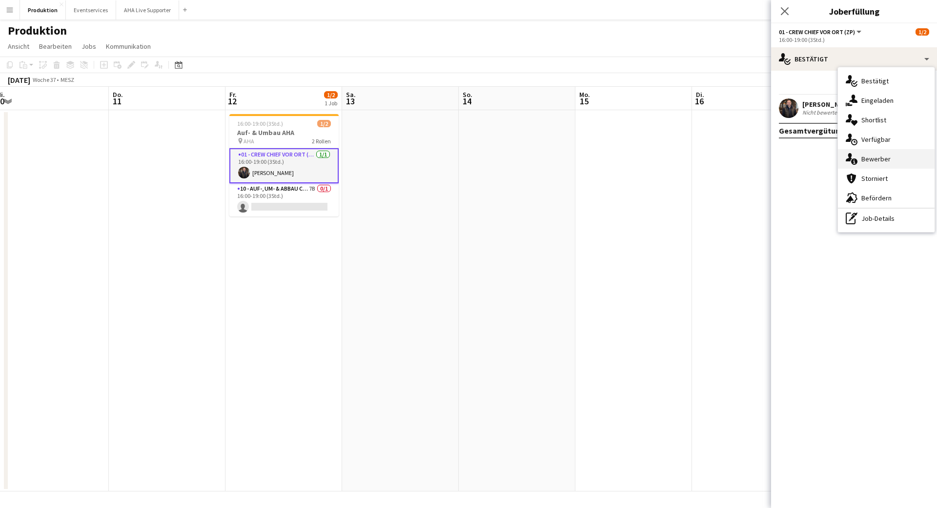
click at [889, 156] on div "single-neutral-actions-information Bewerber" at bounding box center [886, 159] width 97 height 20
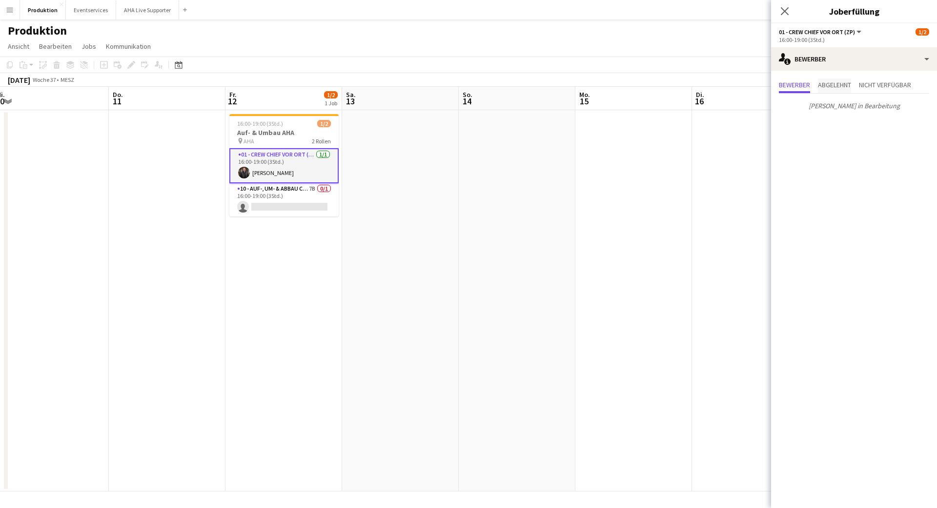
click at [833, 84] on span "Abgelehnt" at bounding box center [834, 84] width 33 height 7
click at [907, 81] on span "Nicht verfügbar" at bounding box center [885, 84] width 52 height 7
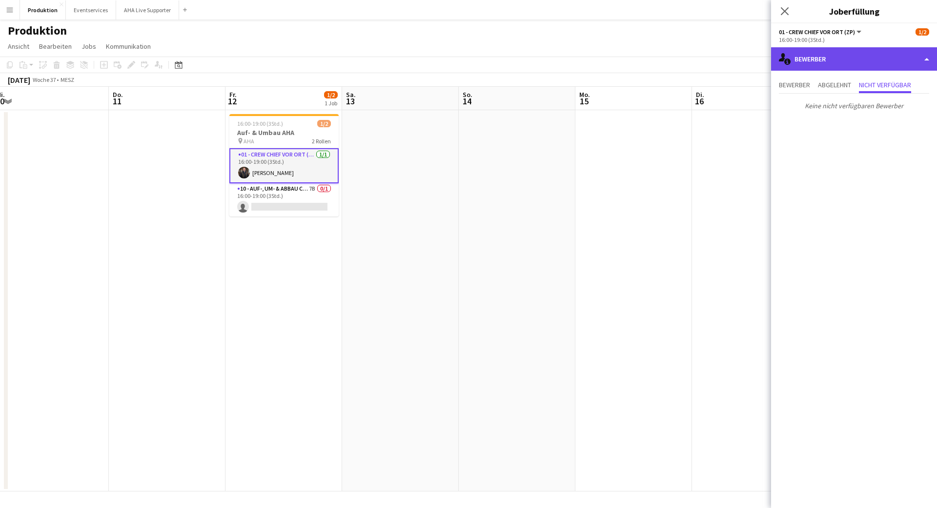
click at [844, 59] on div "single-neutral-actions-information Bewerber" at bounding box center [854, 58] width 166 height 23
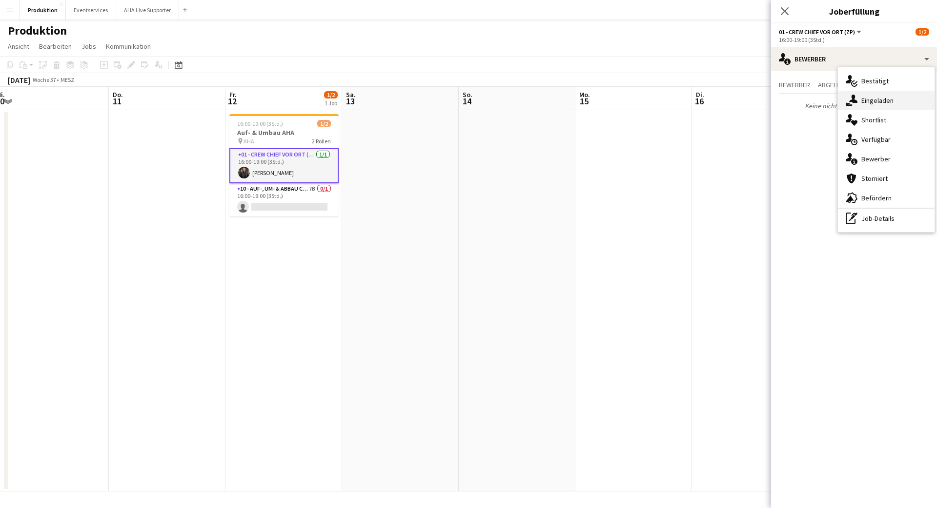
click at [867, 99] on span "Eingeladen" at bounding box center [877, 100] width 32 height 9
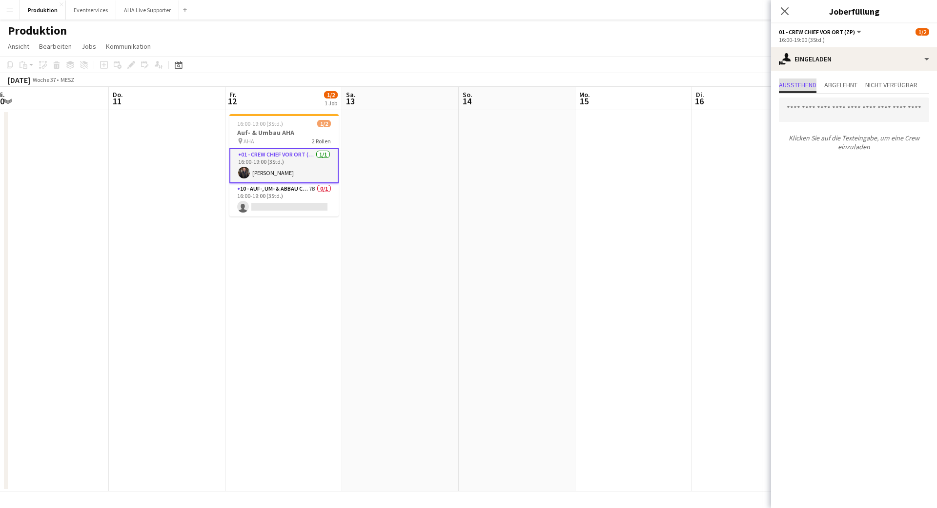
click at [796, 88] on span "Ausstehend" at bounding box center [798, 84] width 38 height 7
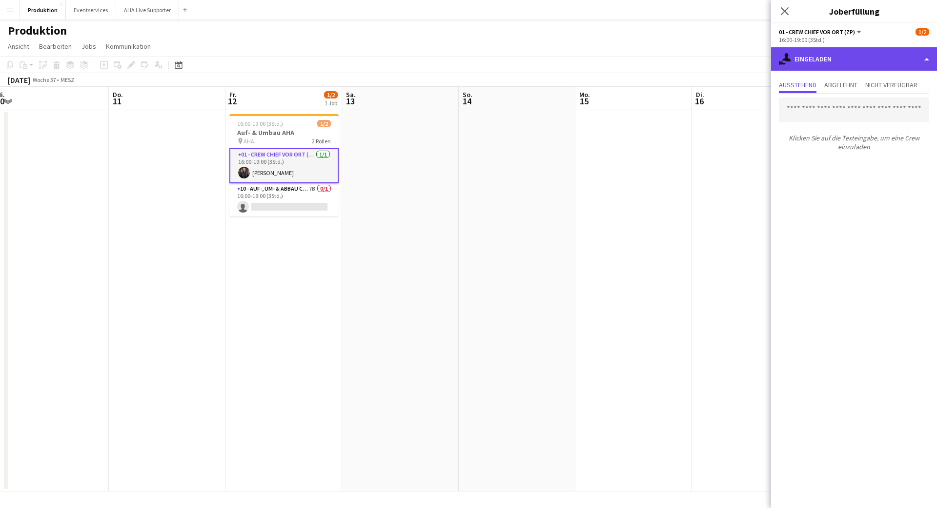
click at [799, 57] on div "single-neutral-actions-share-1 Eingeladen" at bounding box center [854, 58] width 166 height 23
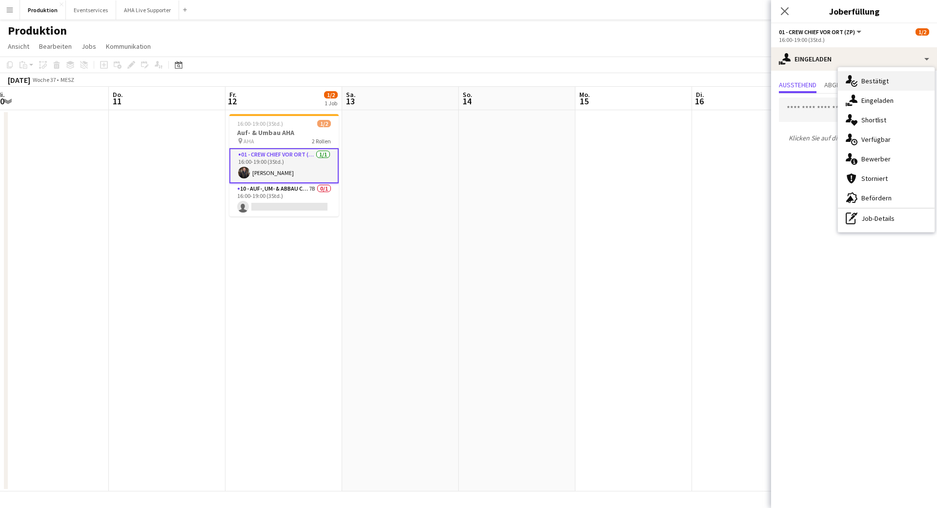
click at [868, 81] on span "Bestätigt" at bounding box center [874, 81] width 27 height 9
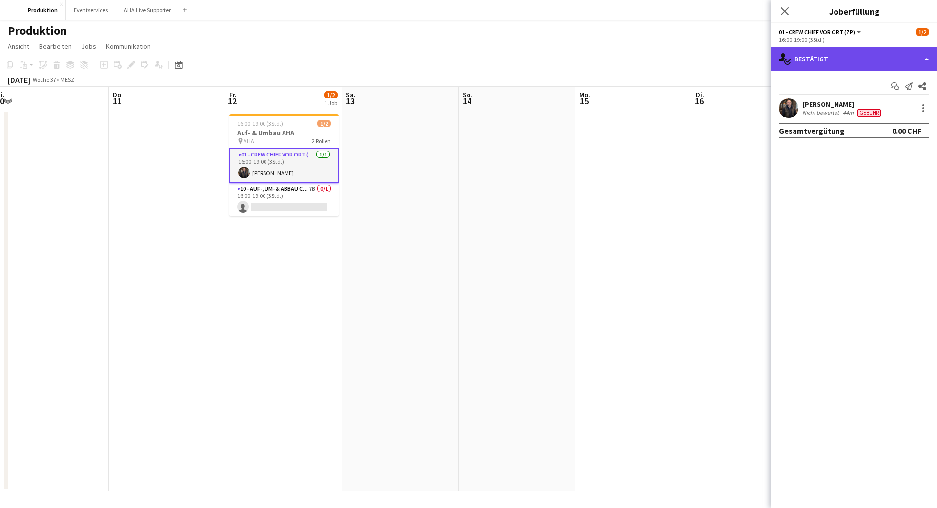
click at [880, 51] on div "single-neutral-actions-check-2 Bestätigt" at bounding box center [854, 58] width 166 height 23
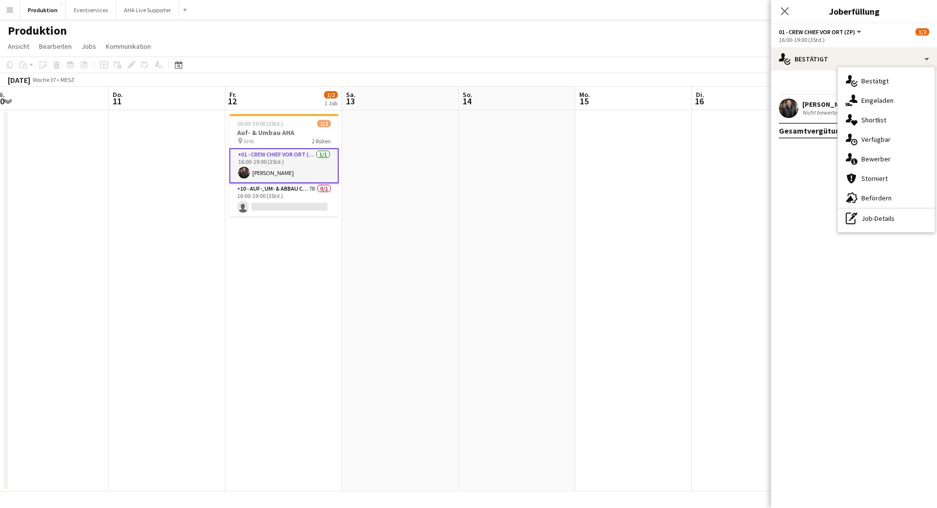
click at [878, 159] on span "Bewerber" at bounding box center [875, 159] width 29 height 9
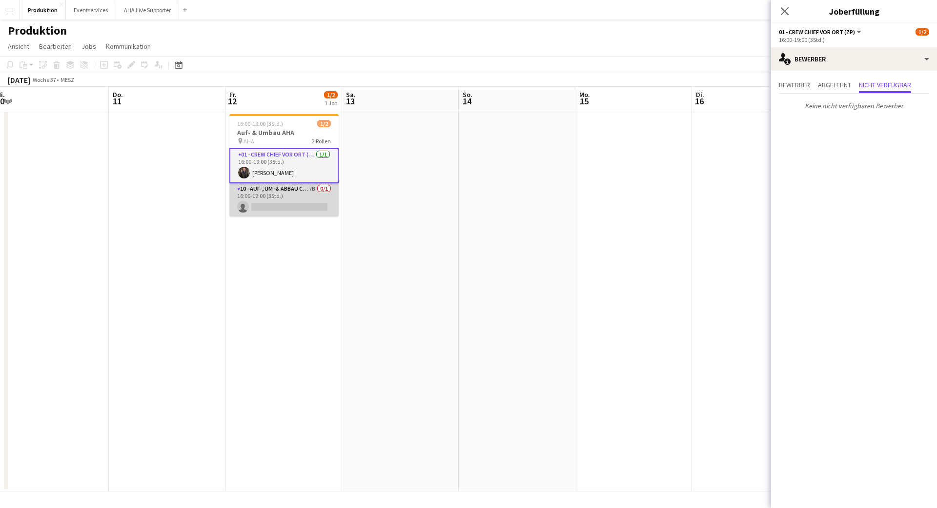
click at [265, 192] on app-card-role "10 - Auf-, Um- & Abbau Crew 7B 0/1 16:00-19:00 (3Std.) single-neutral-actions" at bounding box center [283, 199] width 109 height 33
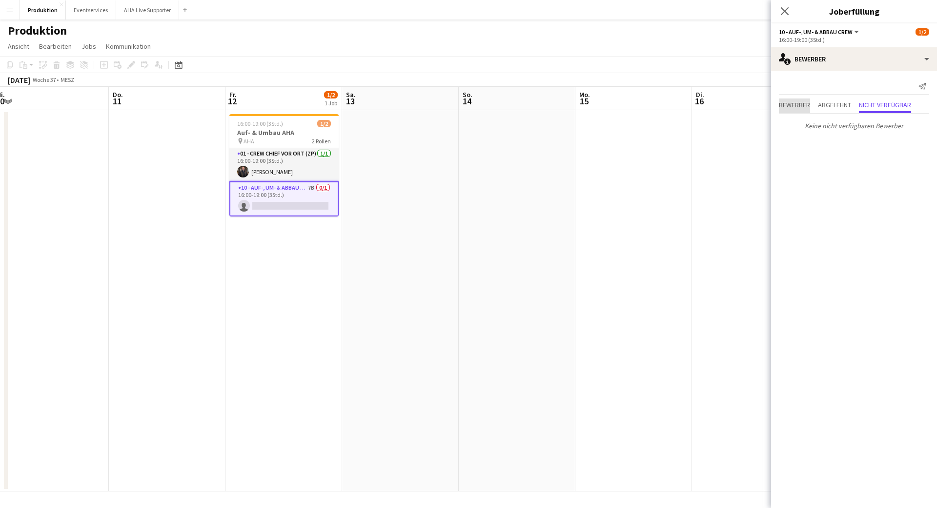
click at [802, 81] on div "Benachrichtigung senden Bewerber Abgelehnt Nicht verfügbar Keine nicht verfügba…" at bounding box center [854, 106] width 166 height 71
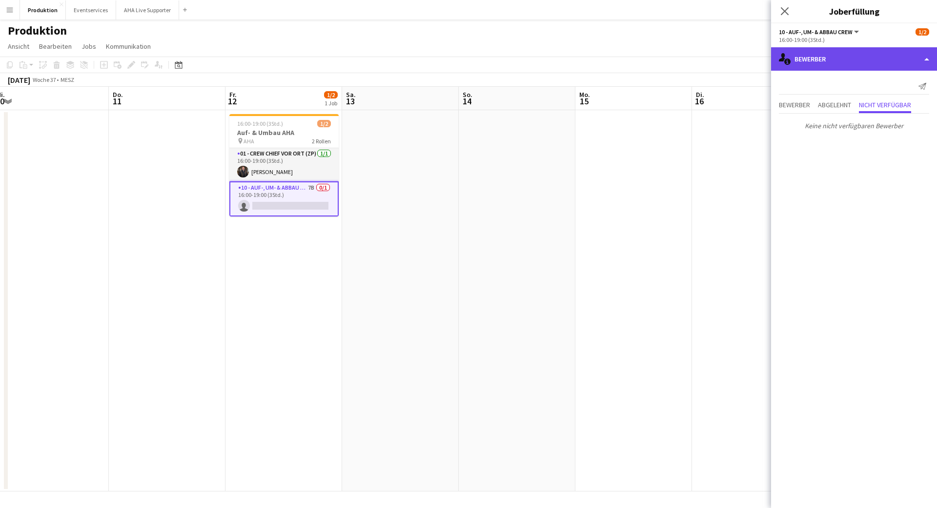
click at [815, 63] on div "single-neutral-actions-information Bewerber" at bounding box center [854, 58] width 166 height 23
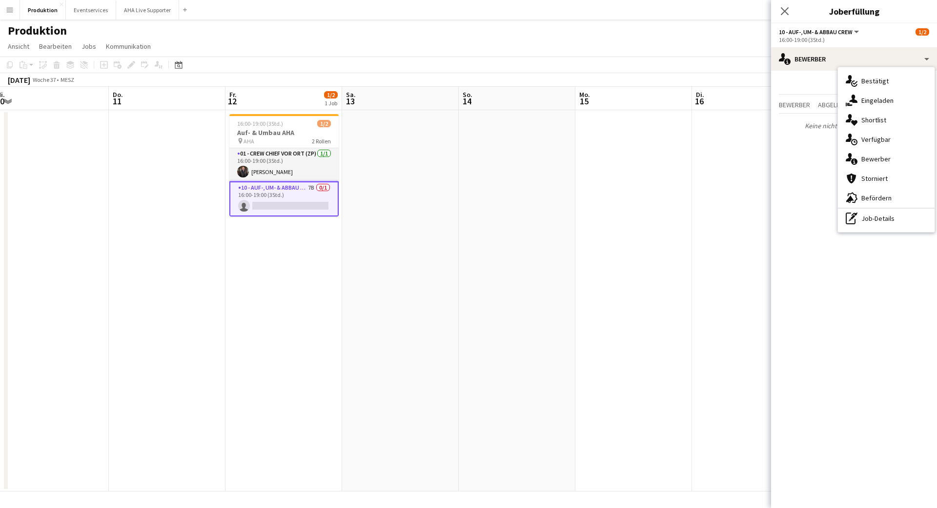
click at [870, 95] on div "single-neutral-actions-share-1 Eingeladen" at bounding box center [886, 101] width 97 height 20
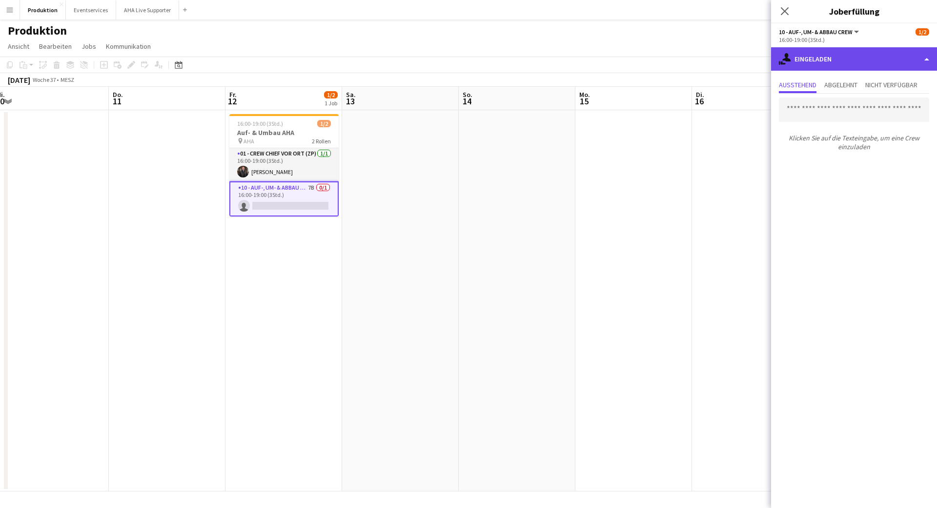
click at [824, 60] on div "single-neutral-actions-share-1 Eingeladen" at bounding box center [854, 58] width 166 height 23
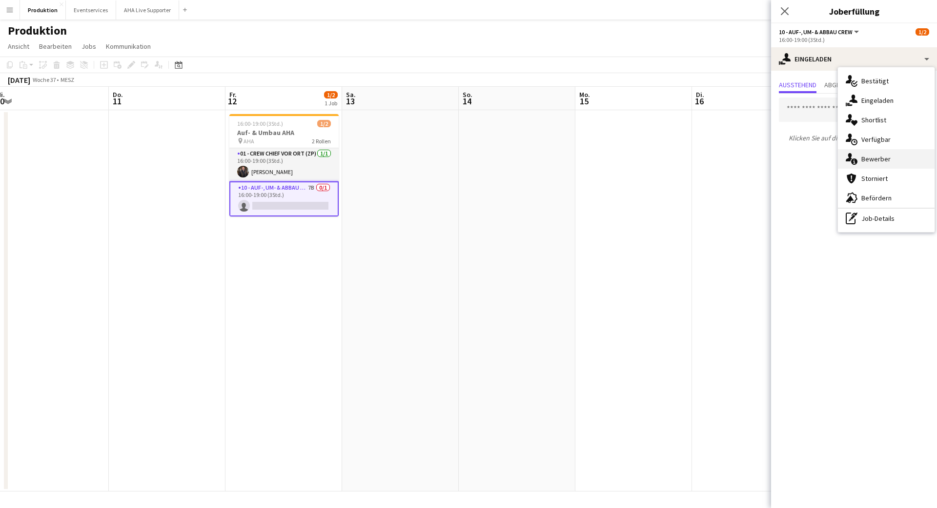
click at [879, 161] on span "Bewerber" at bounding box center [875, 159] width 29 height 9
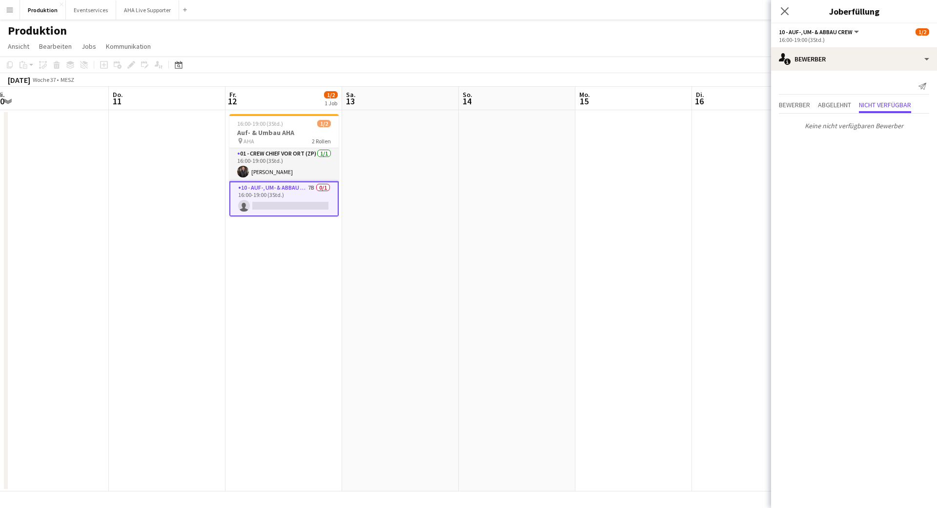
scroll to position [0, 241]
click at [432, 245] on app-date-cell at bounding box center [399, 300] width 117 height 381
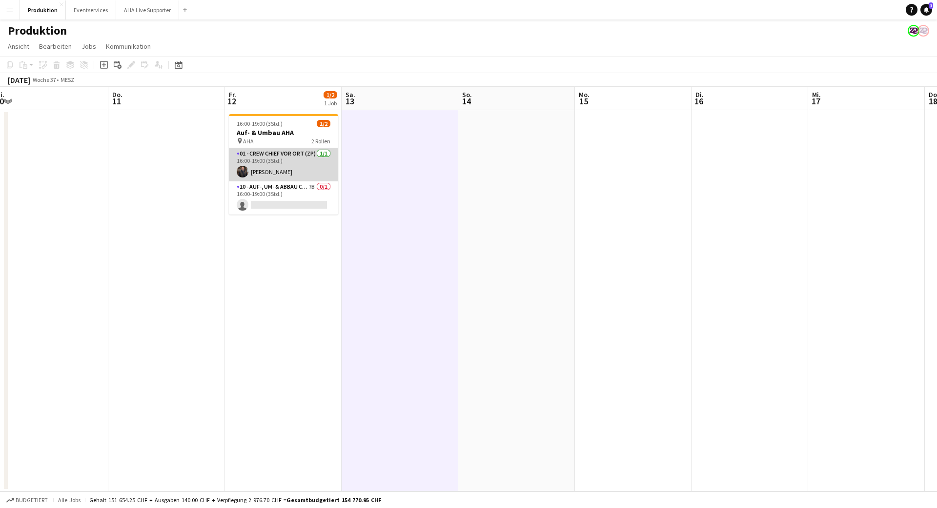
click at [284, 173] on app-card-role "01 - Crew Chief vor Ort (ZP) 1/1 16:00-19:00 (3Std.) Holger Schwede" at bounding box center [283, 164] width 109 height 33
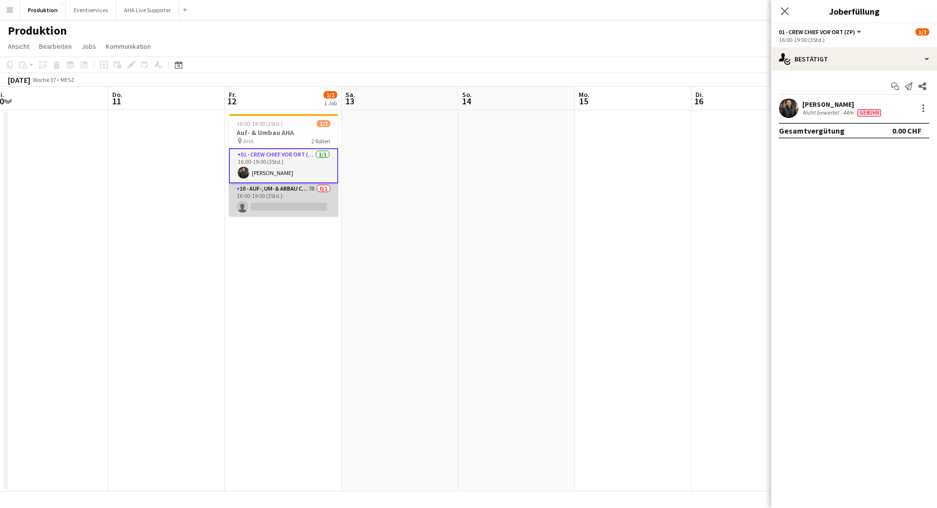
click at [283, 205] on app-card-role "10 - Auf-, Um- & Abbau Crew 7B 0/1 16:00-19:00 (3Std.) single-neutral-actions" at bounding box center [283, 199] width 109 height 33
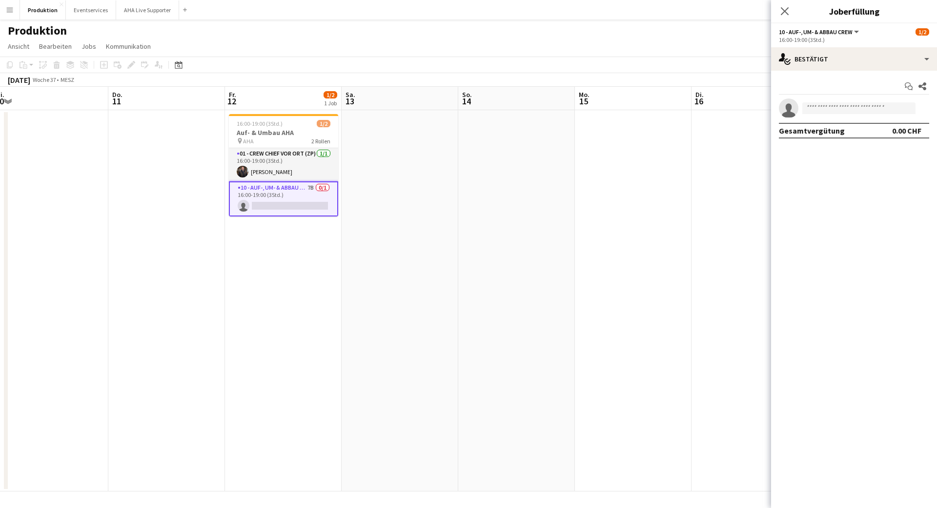
scroll to position [0, 241]
click at [260, 196] on app-card-role "10 - Auf-, Um- & Abbau Crew 7B 0/1 16:00-19:00 (3Std.) single-neutral-actions" at bounding box center [283, 198] width 109 height 35
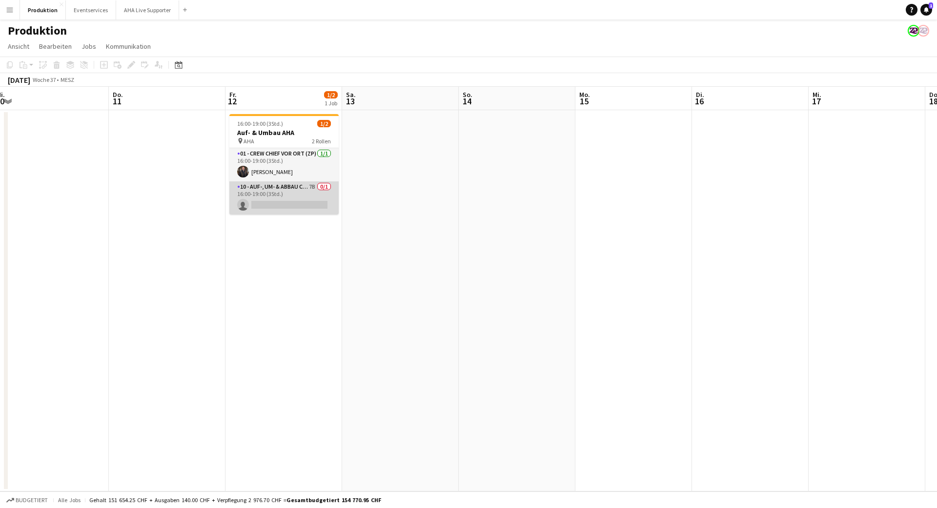
click at [300, 200] on app-card-role "10 - Auf-, Um- & Abbau Crew 7B 0/1 16:00-19:00 (3Std.) single-neutral-actions" at bounding box center [283, 197] width 109 height 33
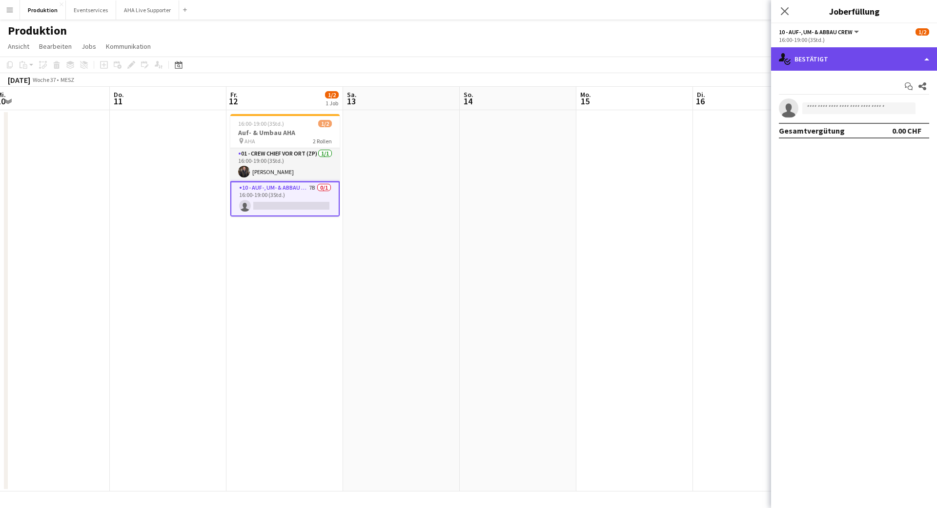
click at [806, 52] on div "single-neutral-actions-check-2 Bestätigt" at bounding box center [854, 58] width 166 height 23
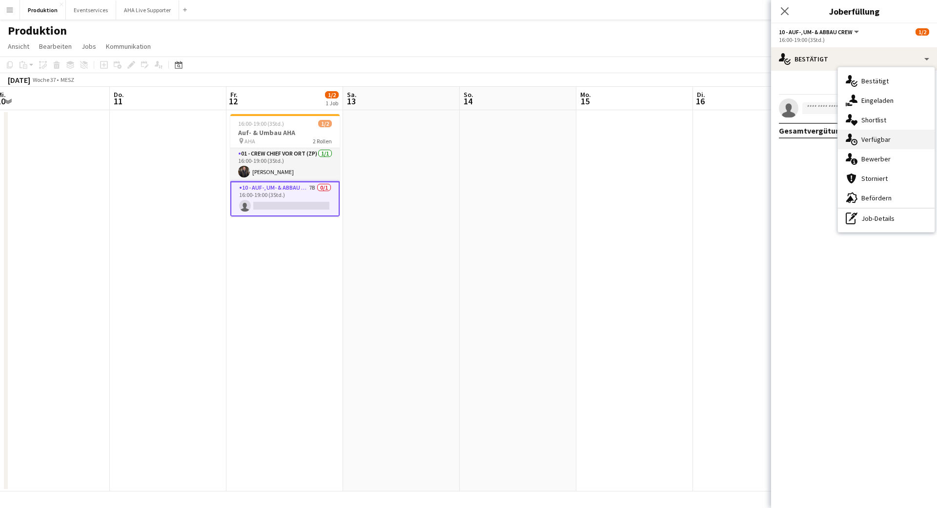
click at [892, 138] on div "single-neutral-actions-upload Verfügbar" at bounding box center [886, 140] width 97 height 20
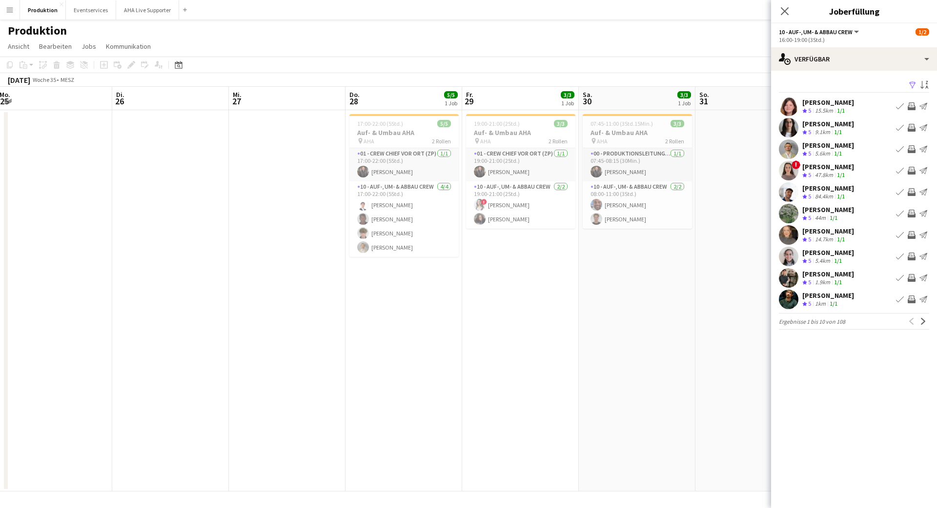
scroll to position [0, 267]
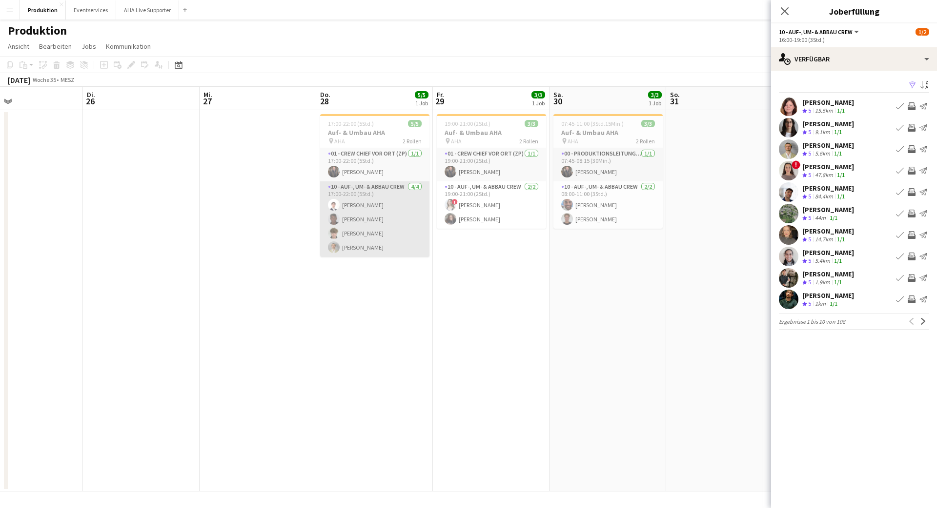
click at [395, 230] on app-card-role "10 - Auf-, Um- & Abbau Crew 4/4 17:00-22:00 (5Std.) Benjamin Brändli Clive Kell…" at bounding box center [374, 219] width 109 height 76
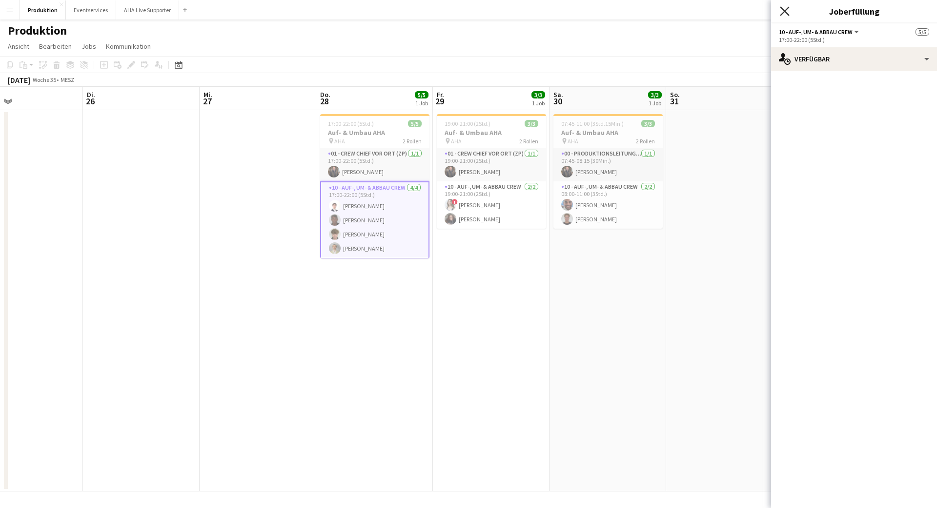
click at [784, 15] on icon "Pop-in schließen" at bounding box center [783, 10] width 9 height 9
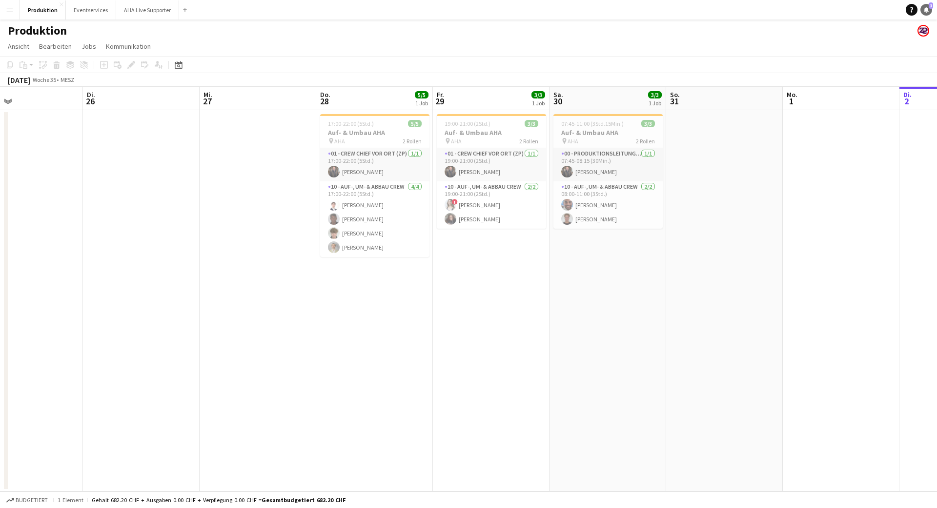
click at [927, 9] on icon "Benachrichtigungen" at bounding box center [926, 10] width 6 height 6
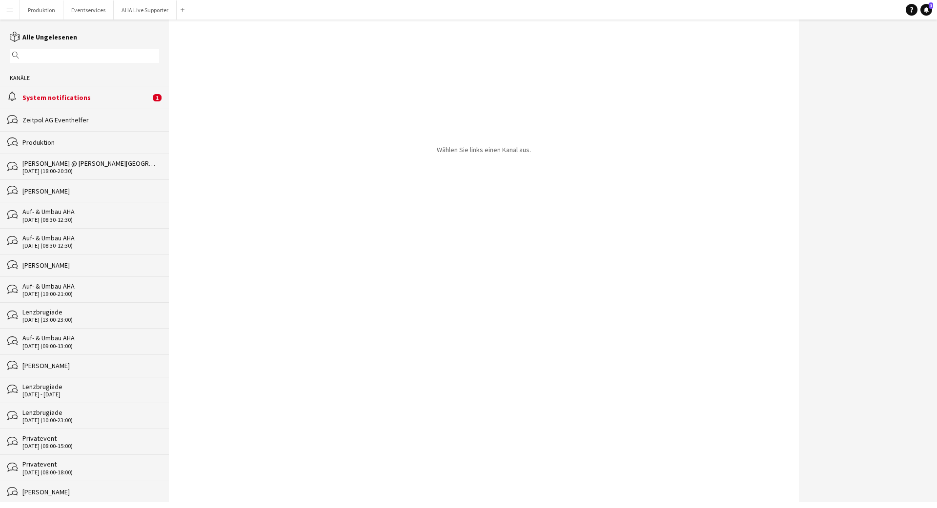
click at [17, 10] on button "Menü" at bounding box center [10, 10] width 20 height 20
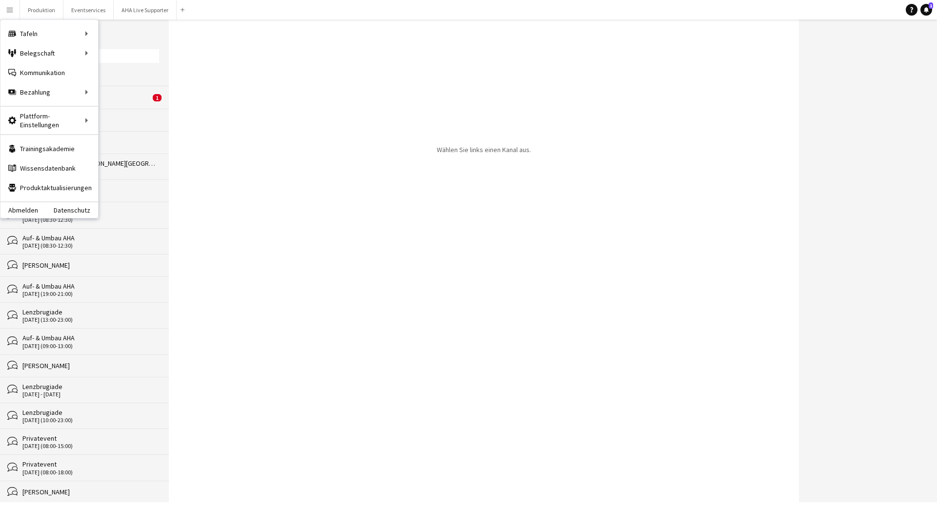
click at [328, 116] on div "Wählen Sie links einen Kanal aus." at bounding box center [484, 261] width 630 height 483
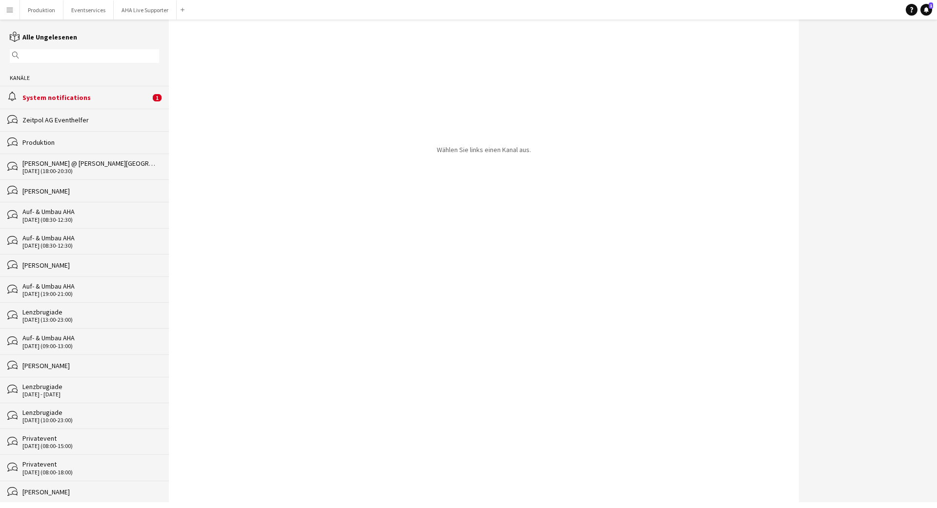
click at [6, 12] on app-icon "Menü" at bounding box center [10, 10] width 8 height 8
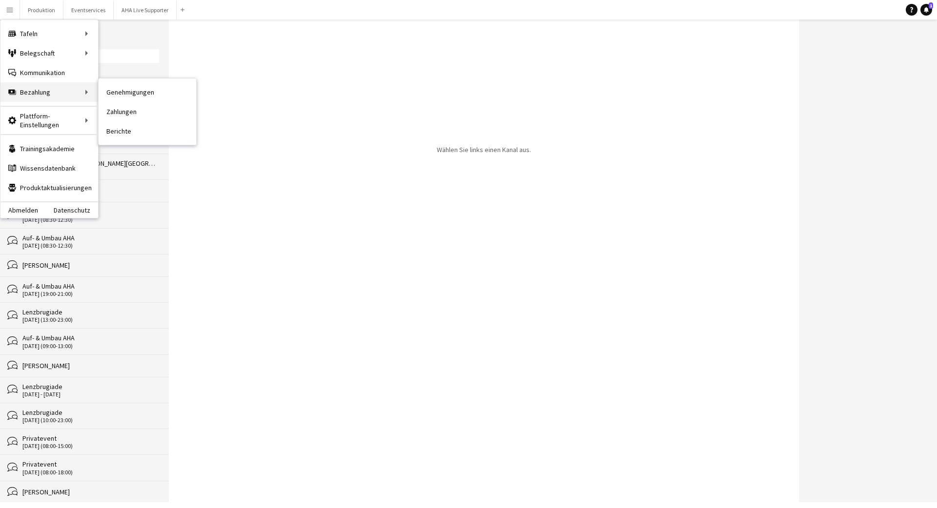
click at [86, 94] on div "Bezahlung Bezahlung" at bounding box center [49, 92] width 98 height 20
click at [86, 92] on div "Bezahlung Bezahlung" at bounding box center [49, 92] width 98 height 20
click at [86, 91] on div "Bezahlung Bezahlung" at bounding box center [49, 92] width 98 height 20
click at [139, 94] on link "Genehmigungen" at bounding box center [148, 92] width 98 height 20
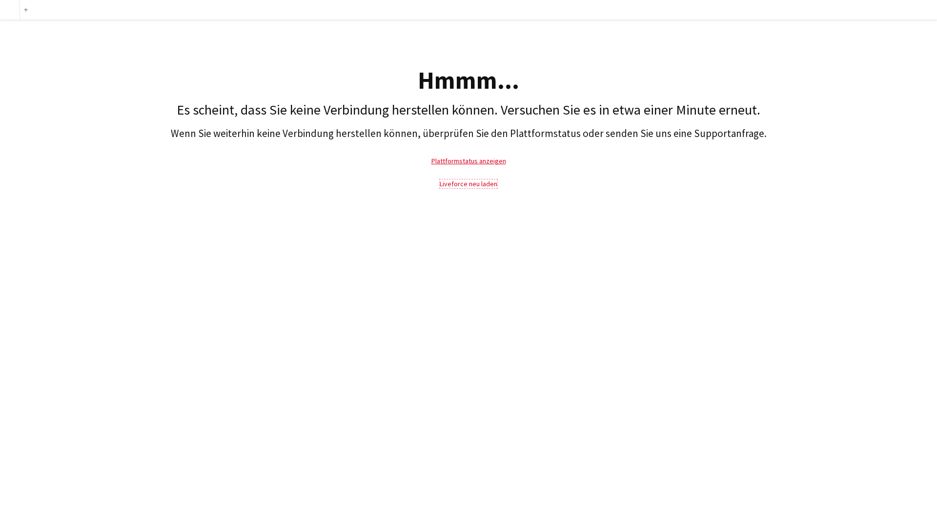
click at [470, 182] on link "Liveforce neu laden" at bounding box center [468, 184] width 58 height 9
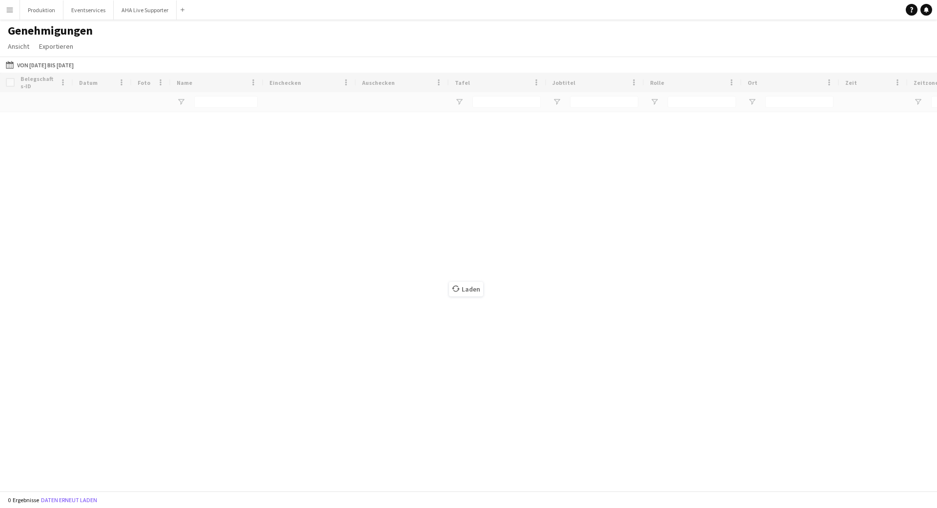
type input "**********"
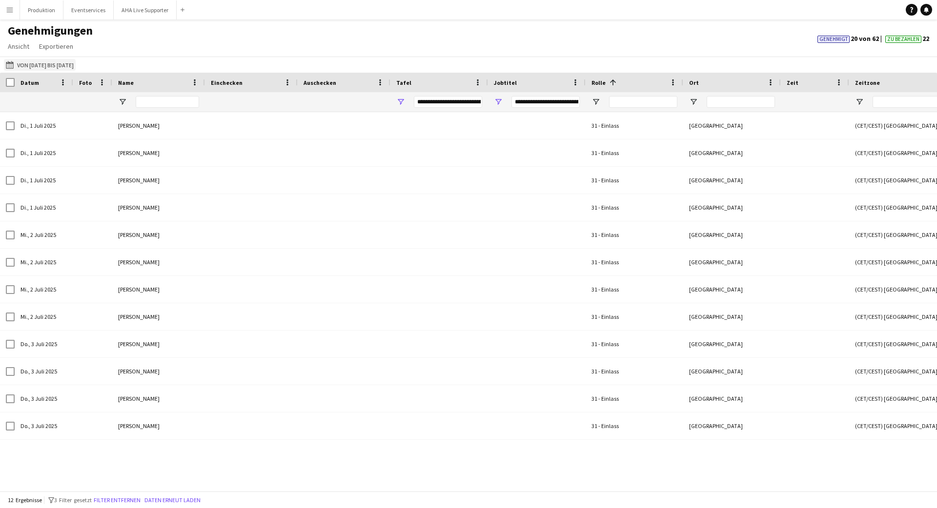
type input "**********"
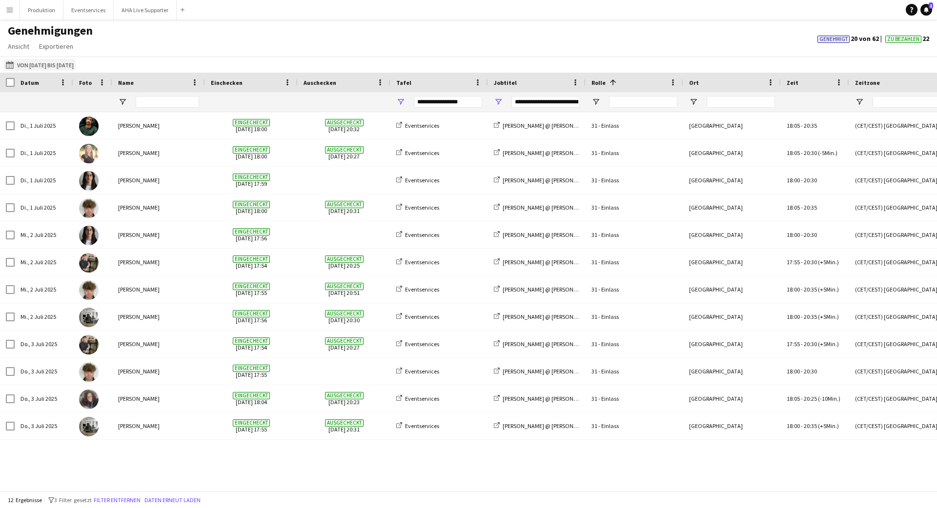
click at [18, 67] on button "Von 01-07-2025 bis 31-07-2025 Von 01-07-2025 bis 31-07-2025" at bounding box center [40, 65] width 72 height 12
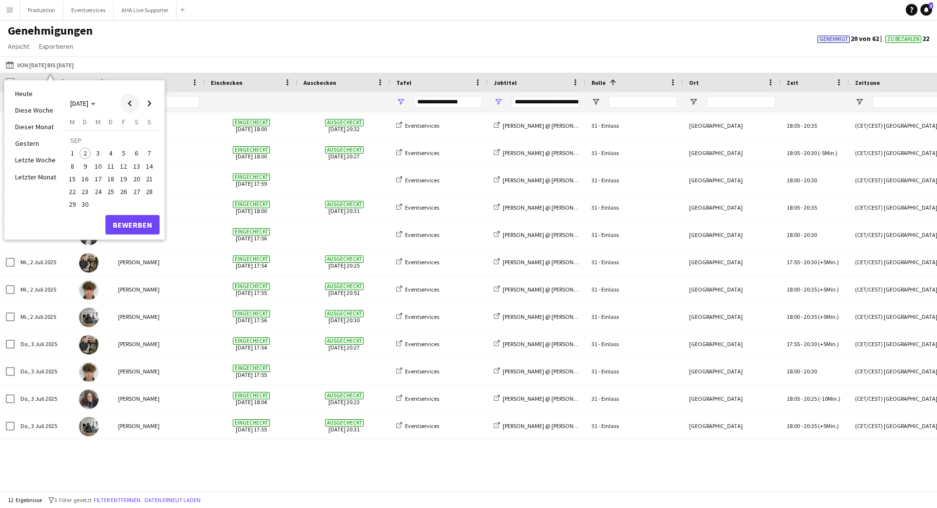
click at [133, 101] on span "Previous month" at bounding box center [130, 104] width 20 height 20
click at [124, 146] on span "1" at bounding box center [124, 142] width 12 height 14
click at [153, 194] on span "31" at bounding box center [149, 194] width 12 height 12
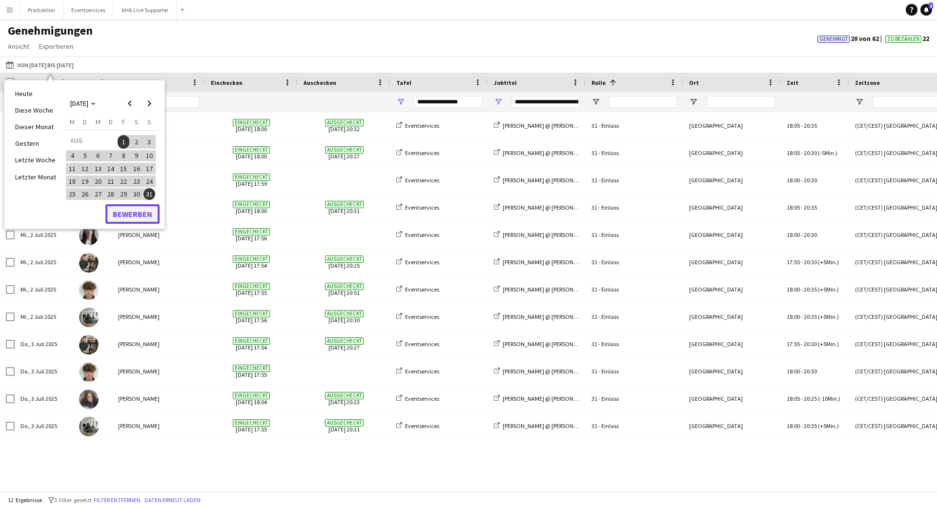
click at [147, 213] on button "Bewerben" at bounding box center [132, 214] width 54 height 20
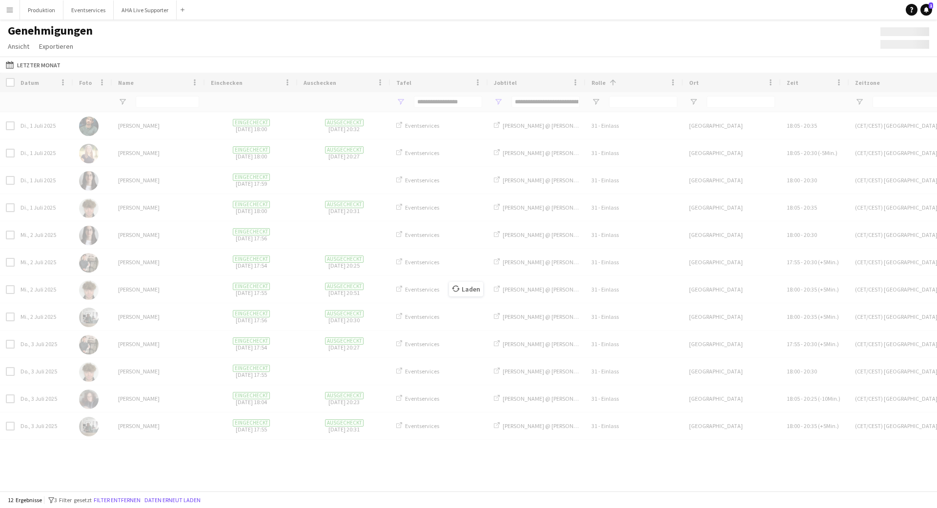
type input "***"
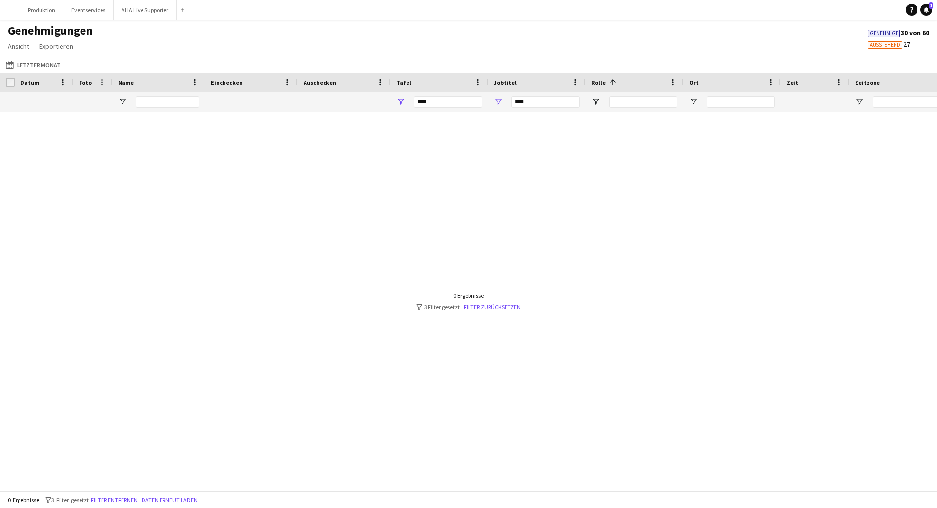
click at [506, 312] on div at bounding box center [468, 298] width 937 height 372
click at [505, 305] on link "Filter zurücksetzen" at bounding box center [491, 306] width 57 height 7
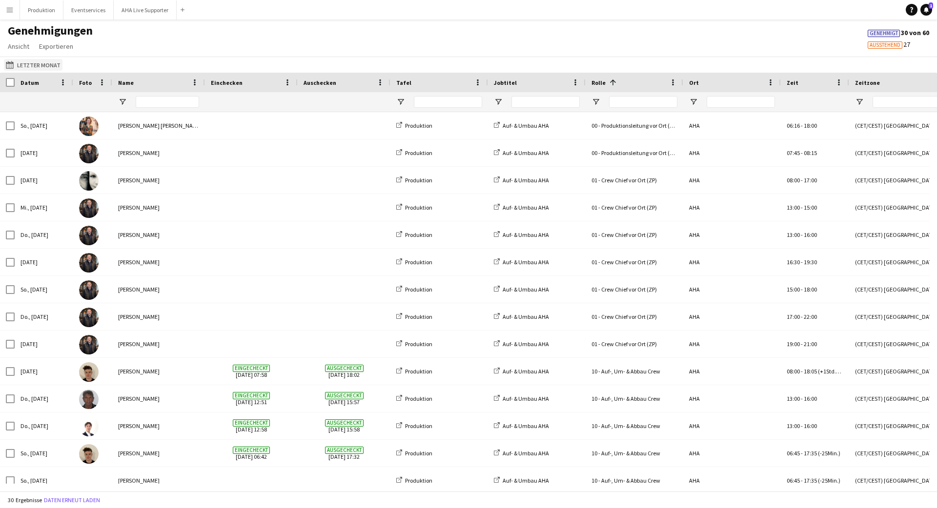
click at [26, 62] on button "Von 01-07-2025 bis 31-07-2025 Letzter Monat" at bounding box center [33, 65] width 59 height 12
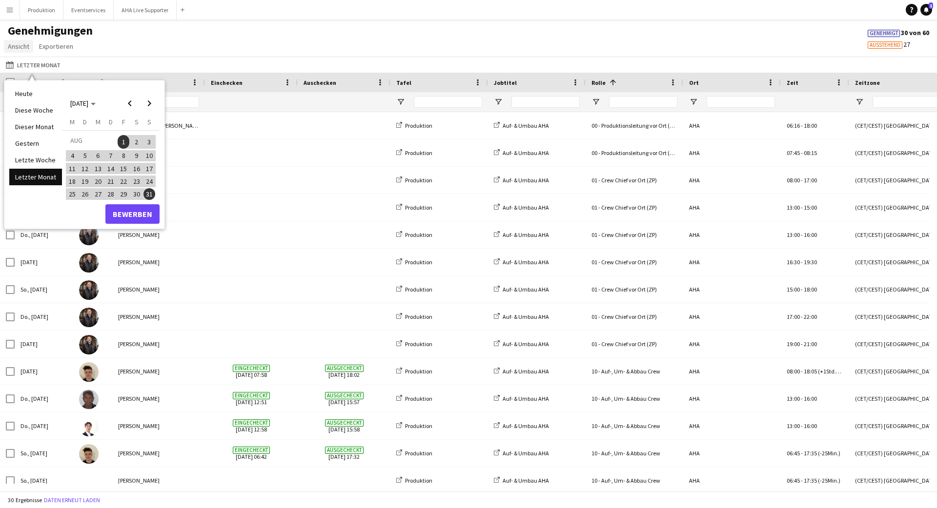
click at [15, 45] on span "Ansicht" at bounding box center [18, 46] width 21 height 9
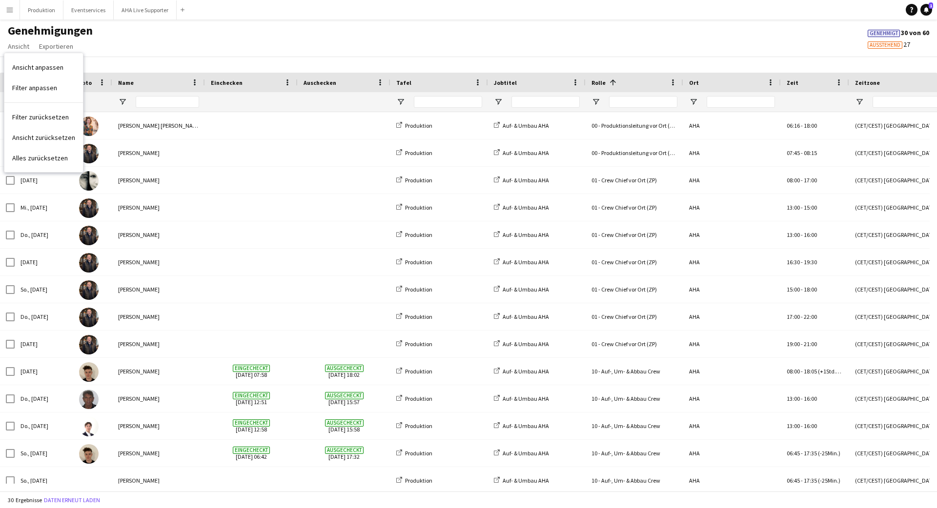
click at [11, 17] on button "Menü" at bounding box center [10, 10] width 20 height 20
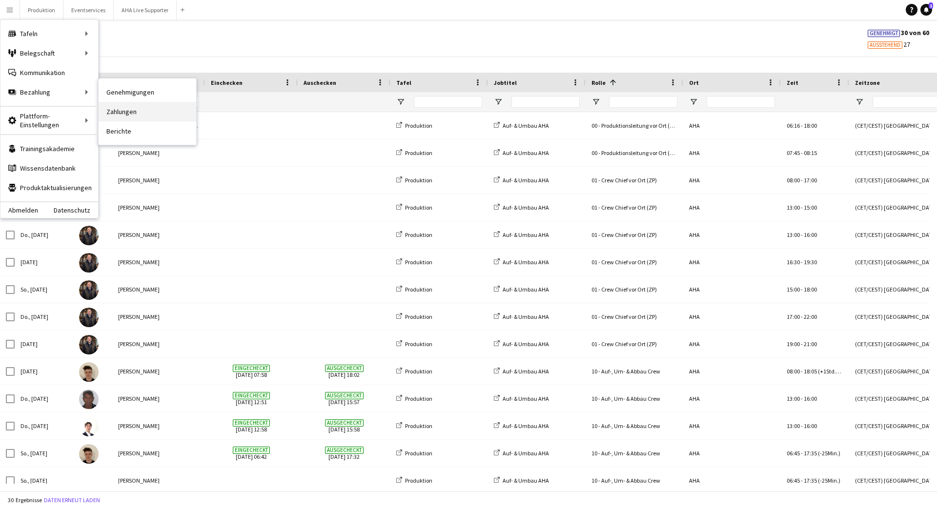
click at [124, 108] on link "Zahlungen" at bounding box center [148, 112] width 98 height 20
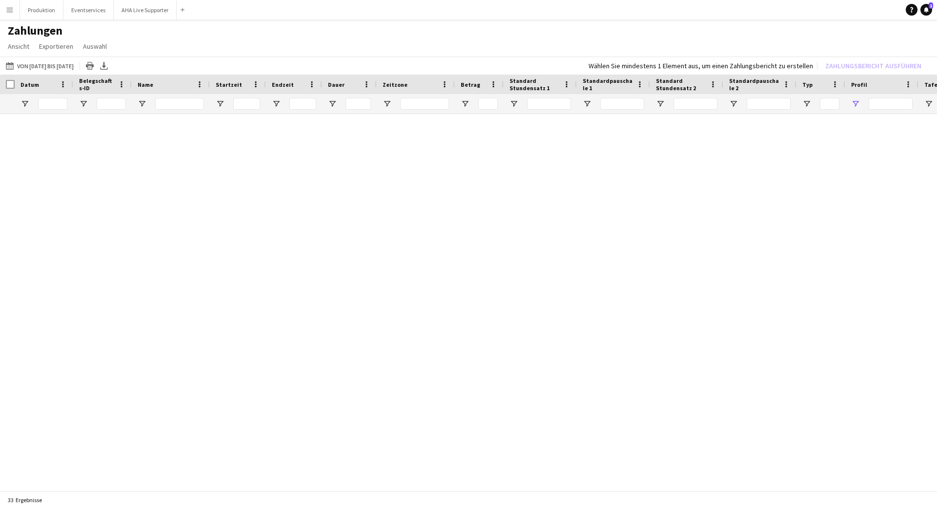
type input "**********"
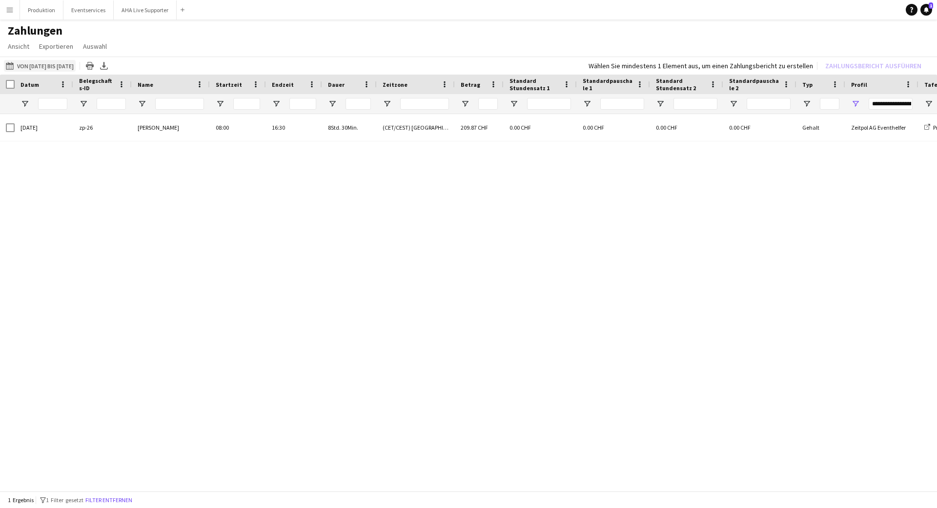
click at [31, 63] on button "Von 01-06-2025 bis 30-06-2025 Von 01-06-2025 bis 30-06-2025" at bounding box center [40, 66] width 72 height 12
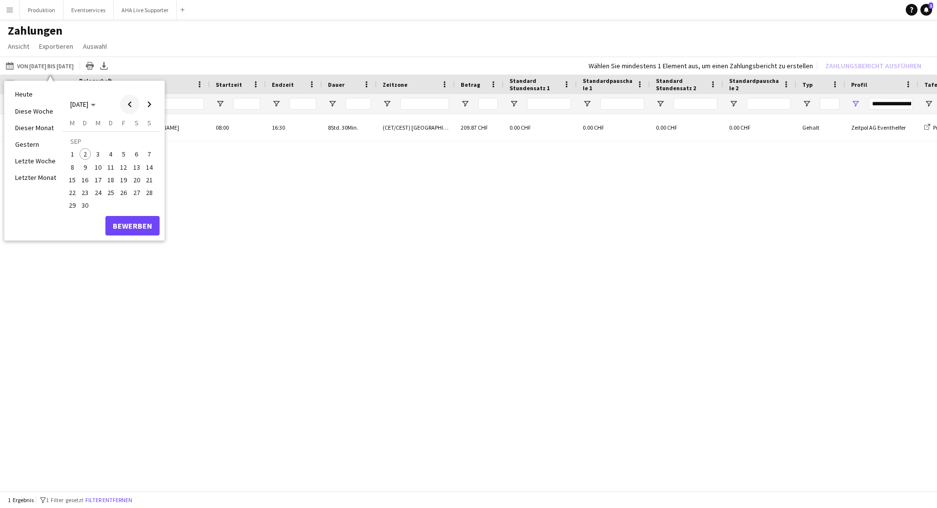
click at [126, 104] on span "Previous month" at bounding box center [130, 105] width 20 height 20
click at [122, 144] on span "1" at bounding box center [124, 143] width 12 height 14
click at [145, 195] on span "31" at bounding box center [149, 195] width 12 height 12
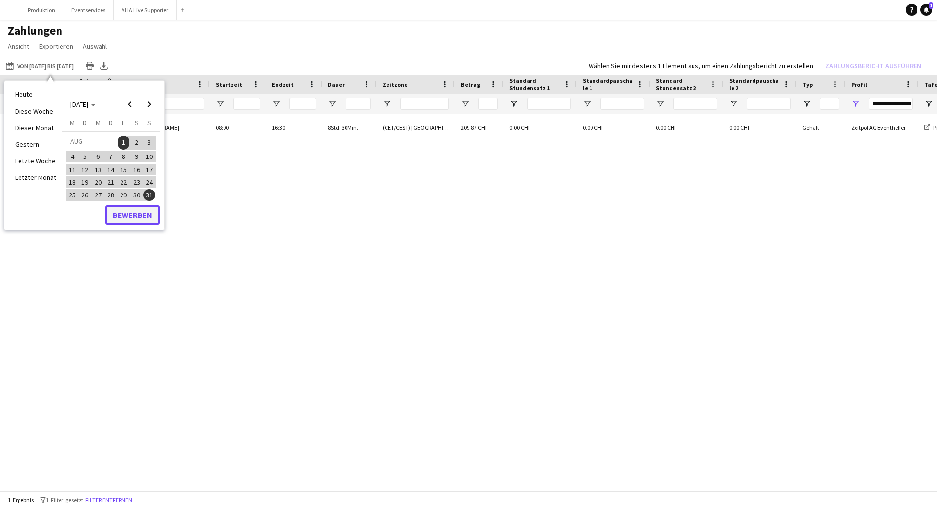
click at [144, 211] on button "Bewerben" at bounding box center [132, 215] width 54 height 20
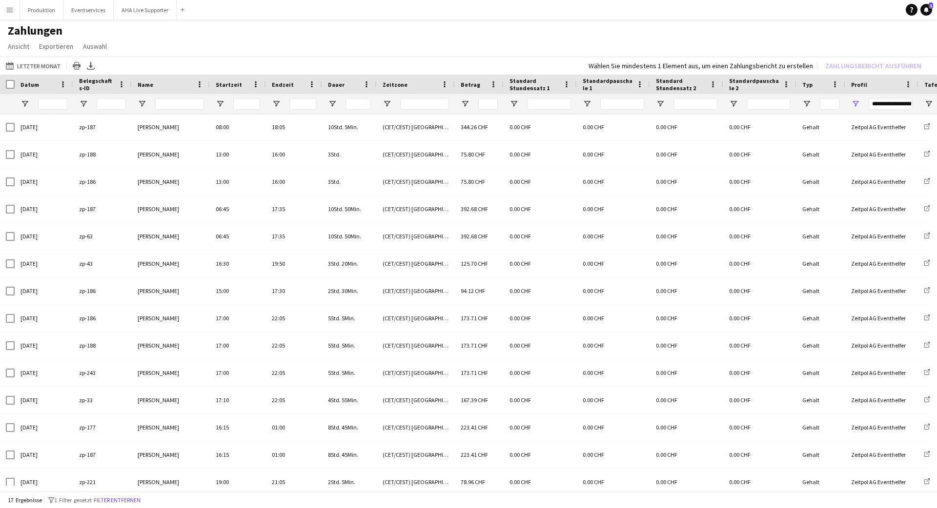
click at [5, 9] on button "Menü" at bounding box center [10, 10] width 20 height 20
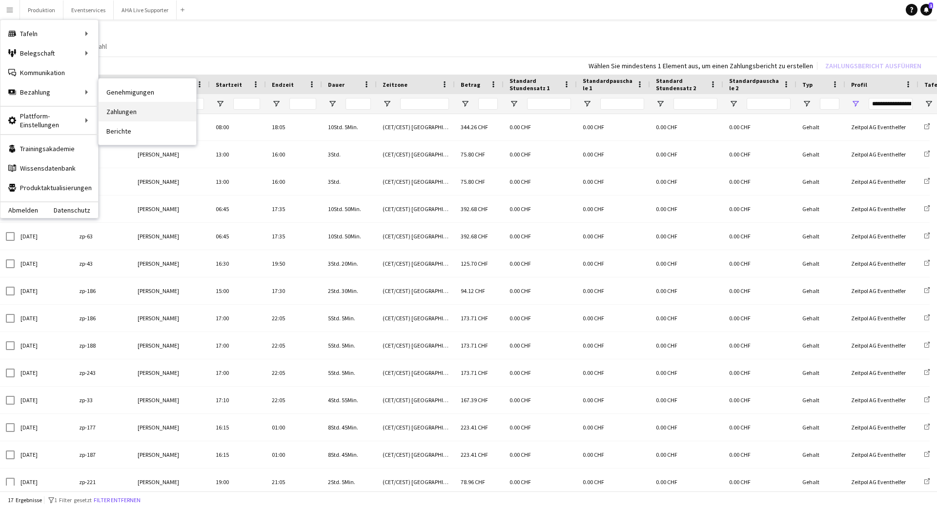
click at [121, 109] on link "Zahlungen" at bounding box center [148, 112] width 98 height 20
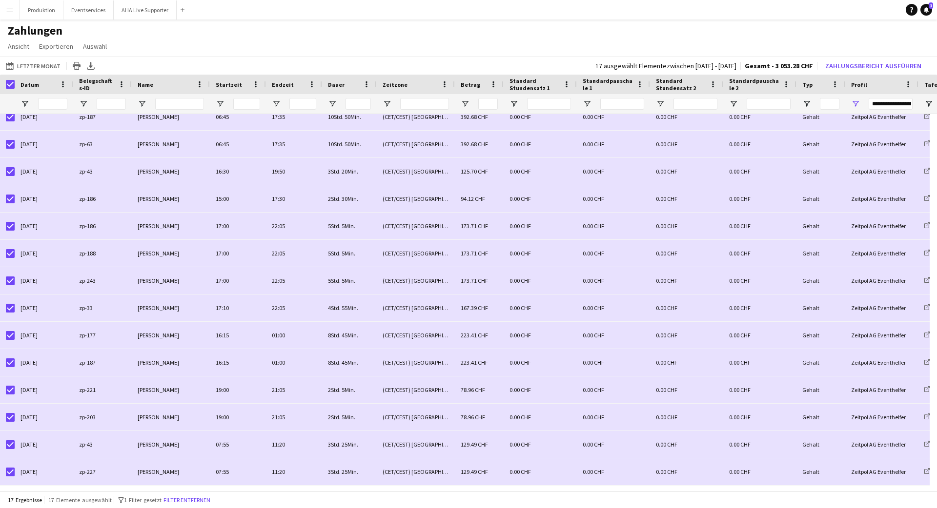
click at [8, 9] on app-icon "Menü" at bounding box center [10, 10] width 8 height 8
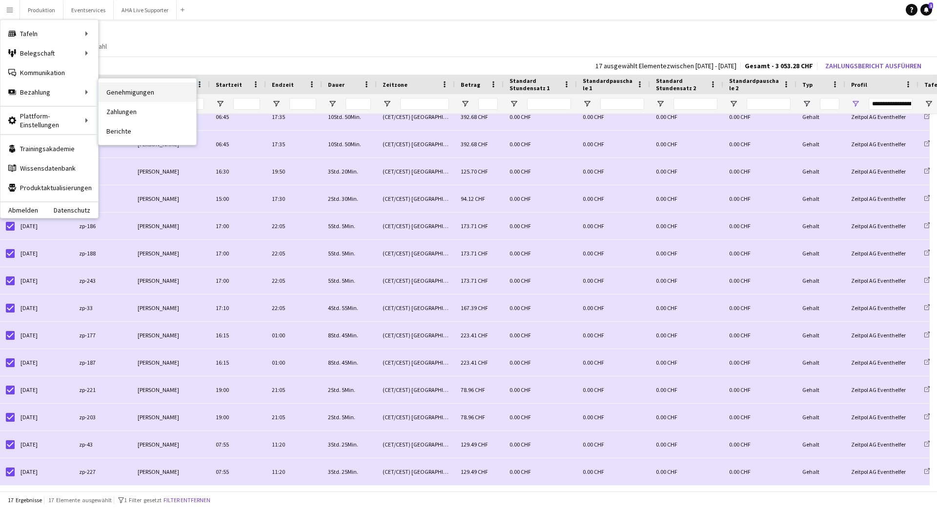
click at [125, 90] on link "Genehmigungen" at bounding box center [148, 92] width 98 height 20
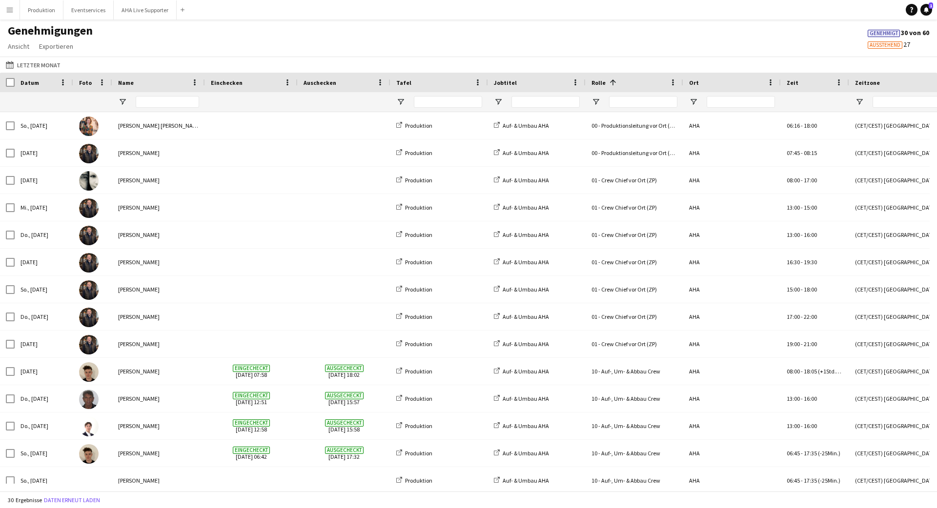
click at [889, 45] on span "Ausstehend" at bounding box center [884, 45] width 31 height 6
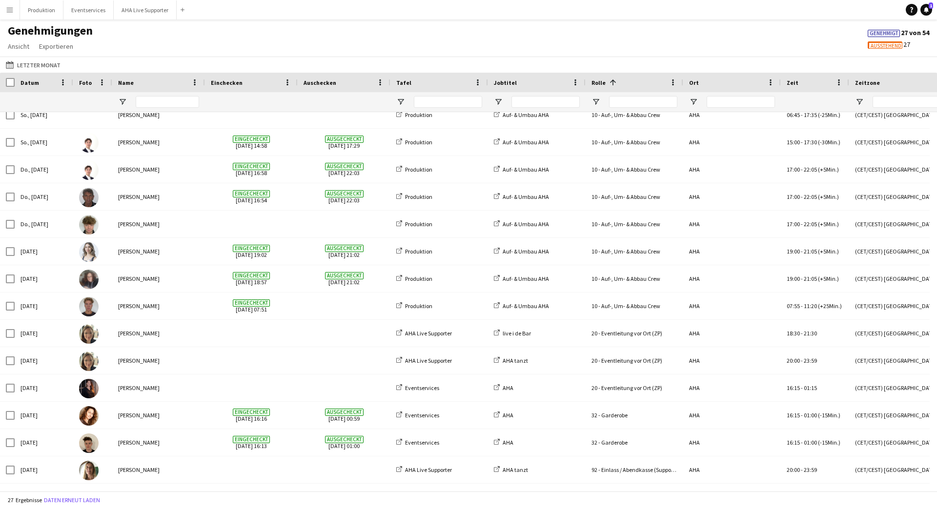
click at [10, 10] on app-icon "Menü" at bounding box center [10, 10] width 8 height 8
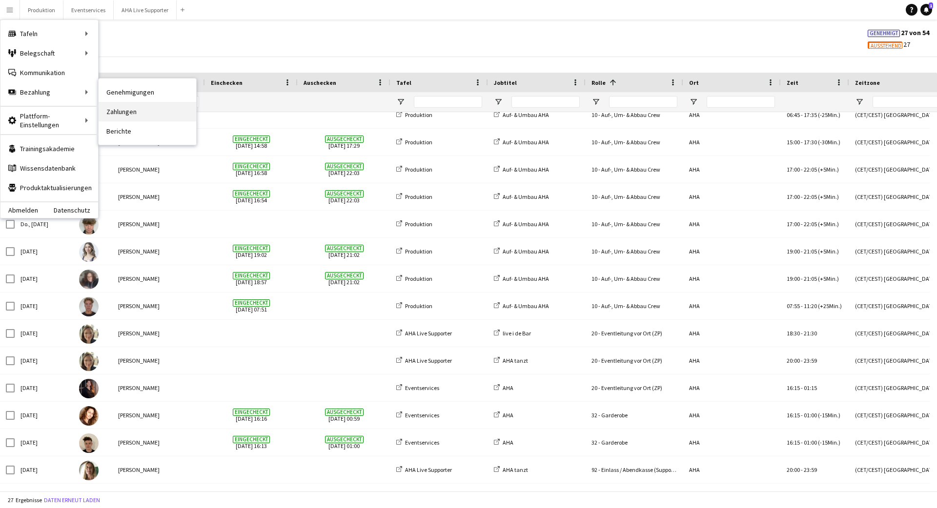
click at [141, 115] on link "Zahlungen" at bounding box center [148, 112] width 98 height 20
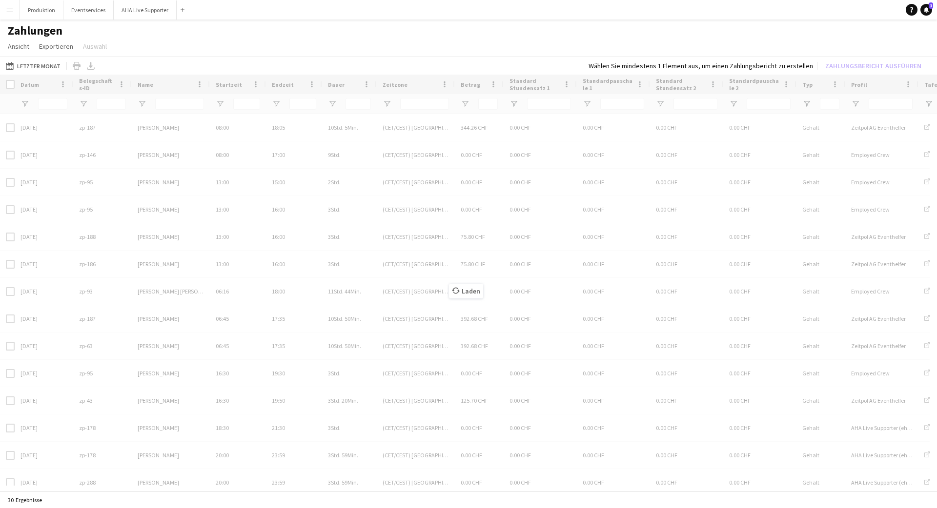
type input "**********"
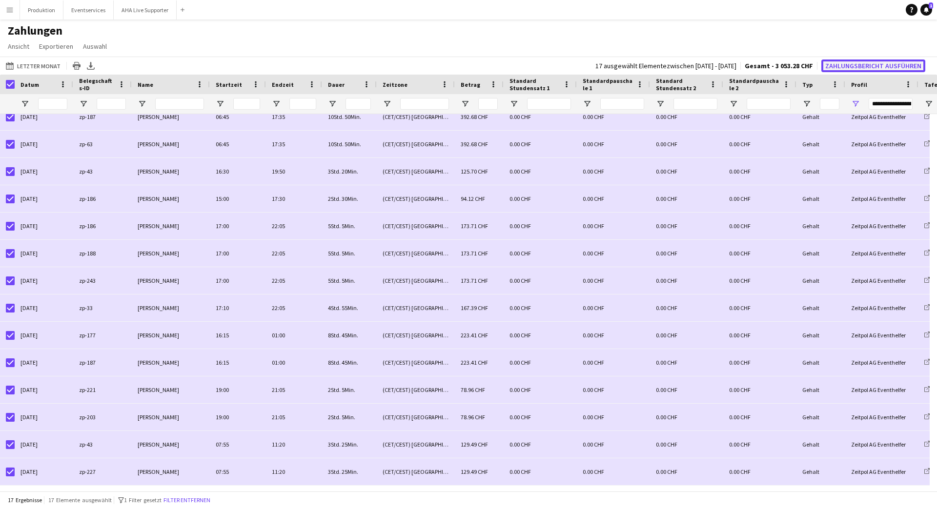
click at [879, 65] on button "Zahlungsbericht ausführen" at bounding box center [873, 66] width 104 height 13
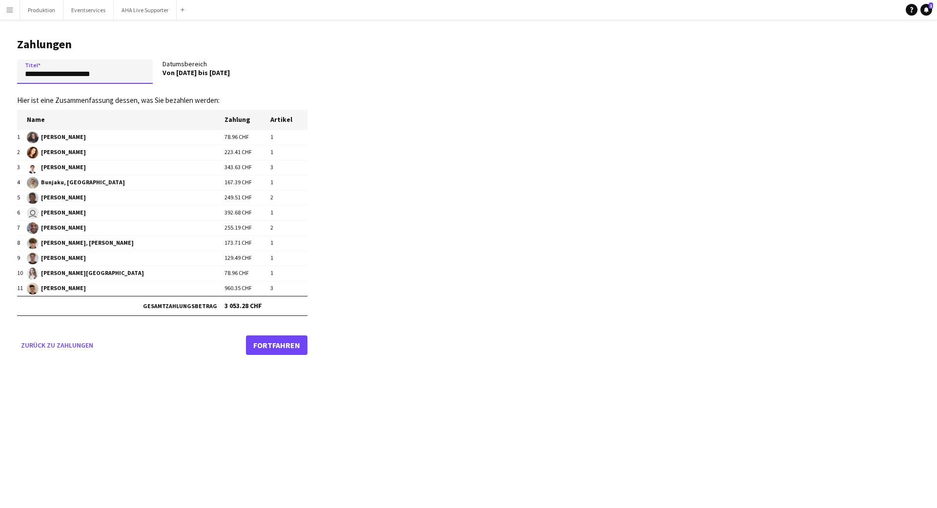
click at [50, 75] on input "**********" at bounding box center [85, 72] width 136 height 24
type input "**********"
click at [263, 344] on link "Fortfahren" at bounding box center [276, 346] width 61 height 20
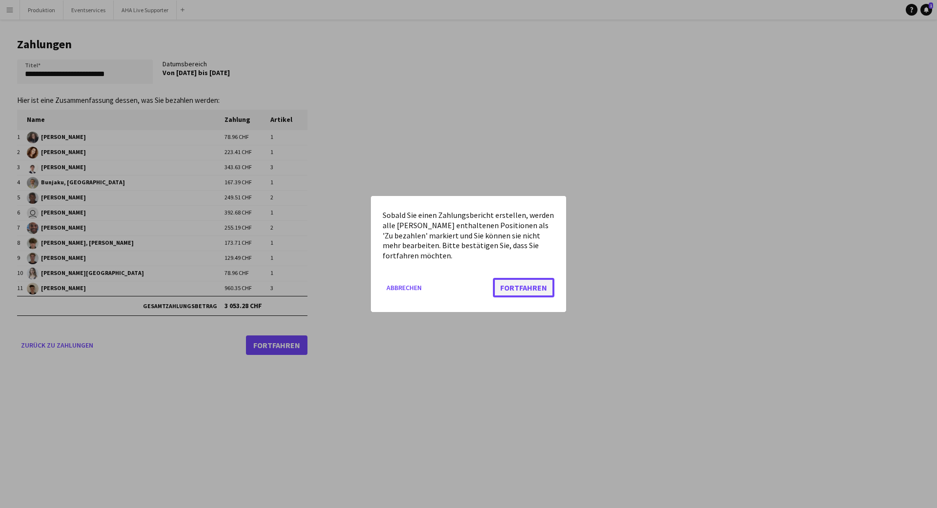
click at [533, 278] on button "Fortfahren" at bounding box center [523, 288] width 61 height 20
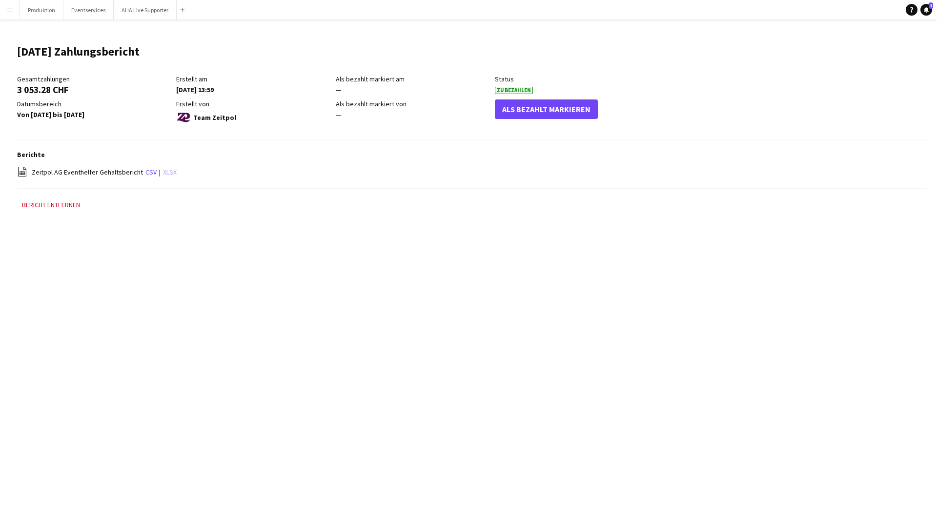
click at [166, 171] on link "xlsx" at bounding box center [170, 172] width 14 height 9
click at [10, 12] on app-icon "Menü" at bounding box center [10, 10] width 8 height 8
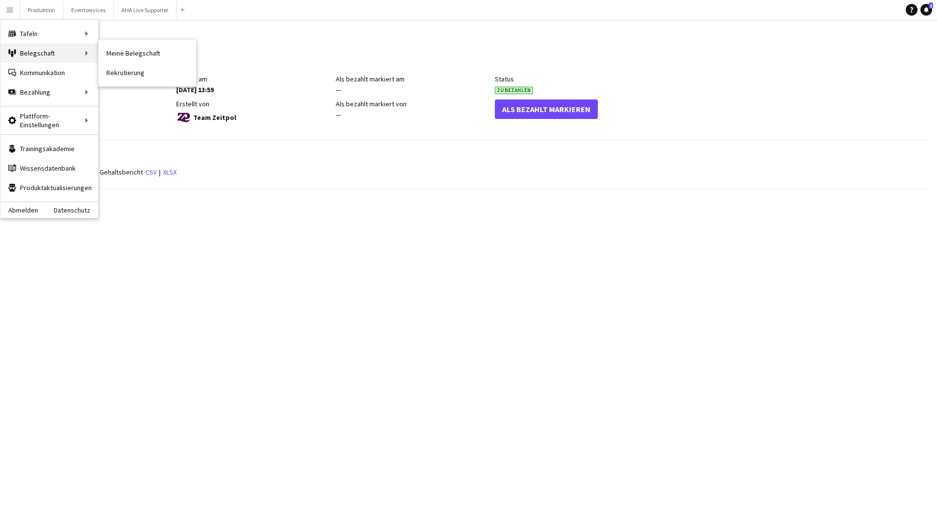
click at [53, 53] on div "Belegschaft Belegschaft" at bounding box center [49, 53] width 98 height 20
click at [91, 55] on div "Belegschaft Belegschaft" at bounding box center [49, 53] width 98 height 20
click at [88, 54] on div "Belegschaft Belegschaft" at bounding box center [49, 53] width 98 height 20
click at [88, 53] on div "Belegschaft Belegschaft" at bounding box center [49, 53] width 98 height 20
click at [79, 54] on div "Belegschaft Belegschaft" at bounding box center [49, 53] width 98 height 20
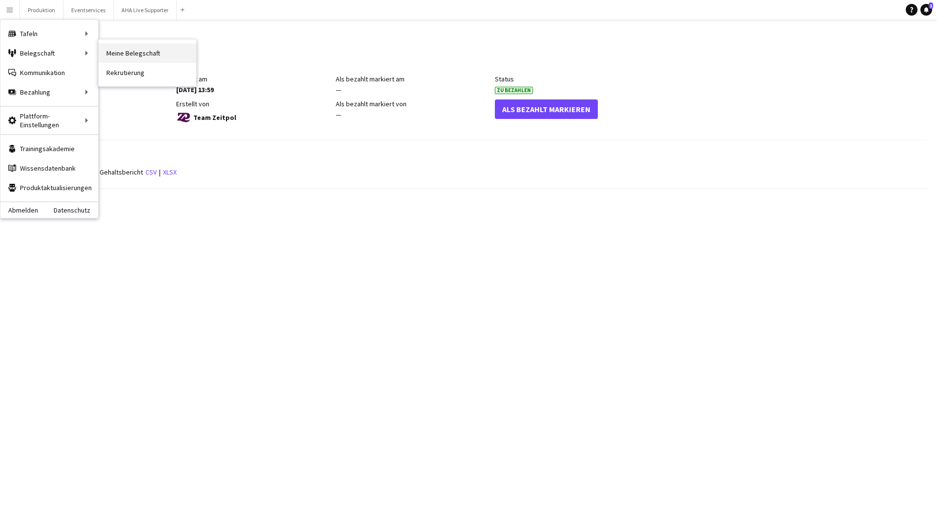
click at [119, 49] on link "Meine Belegschaft" at bounding box center [148, 53] width 98 height 20
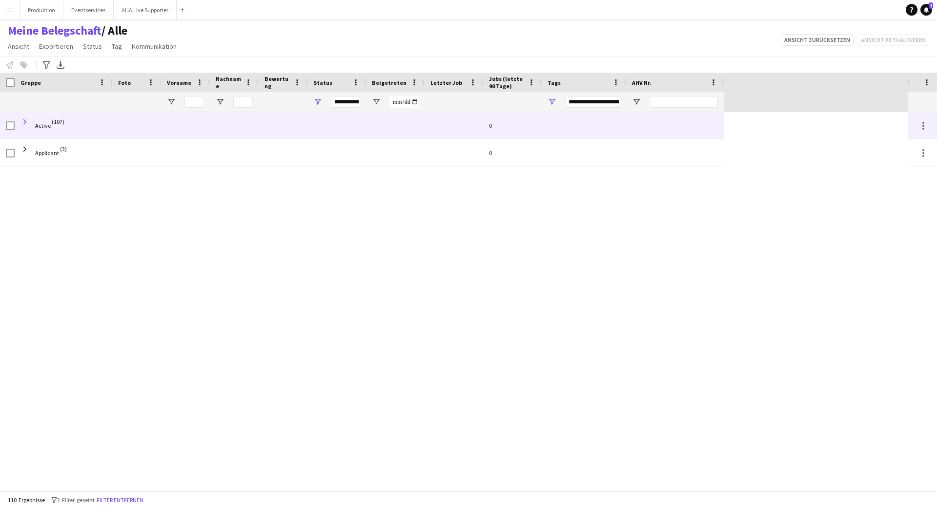
click at [29, 118] on span at bounding box center [24, 122] width 9 height 9
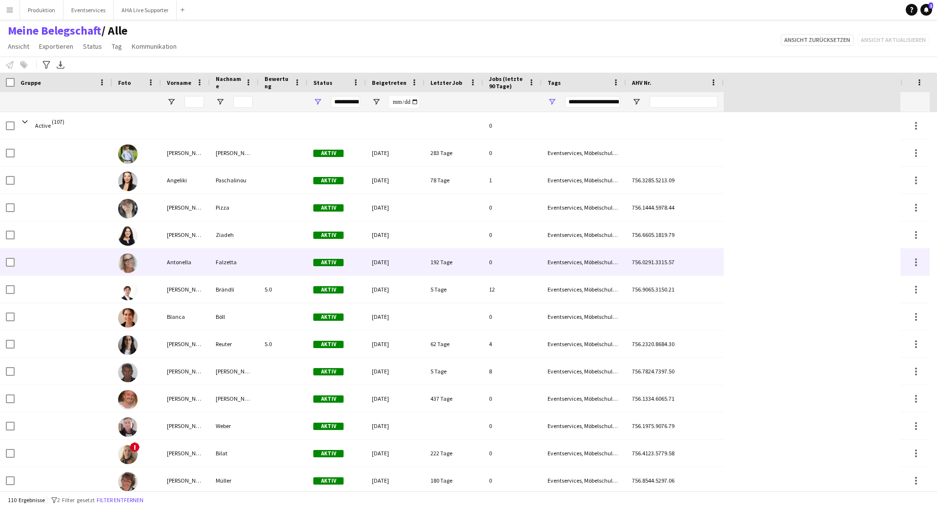
click at [189, 264] on div "Antonella" at bounding box center [185, 262] width 49 height 27
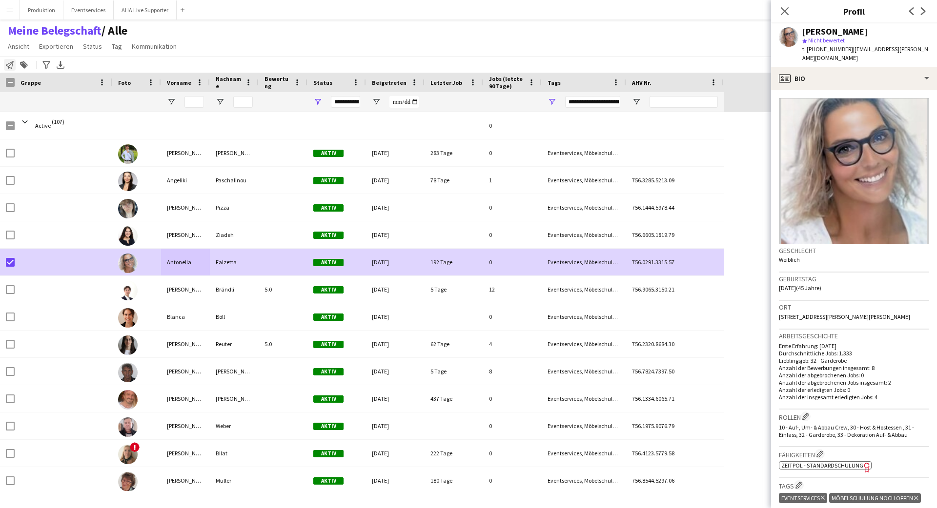
click at [8, 65] on icon "Belegschaft benachrichtigen" at bounding box center [10, 65] width 8 height 8
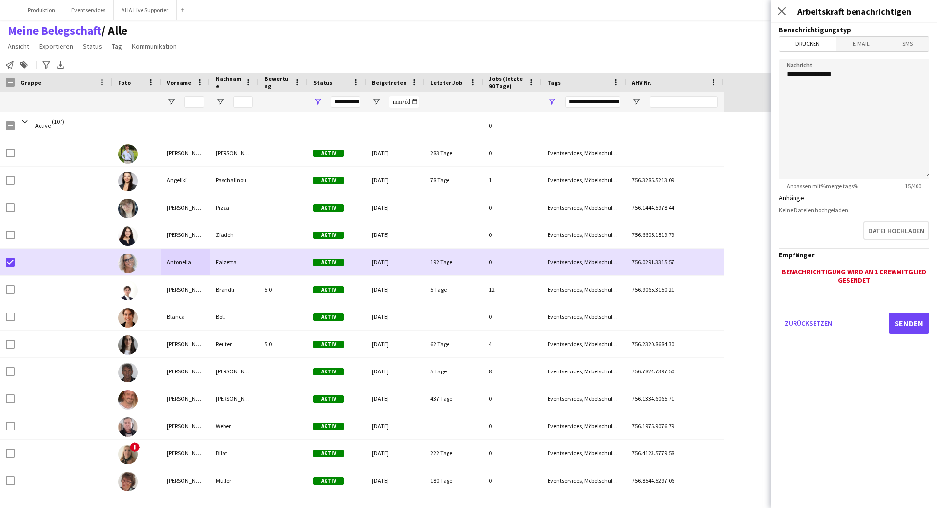
click at [811, 46] on span "Drücken" at bounding box center [807, 44] width 57 height 15
click at [866, 48] on span "E-Mail" at bounding box center [860, 44] width 49 height 15
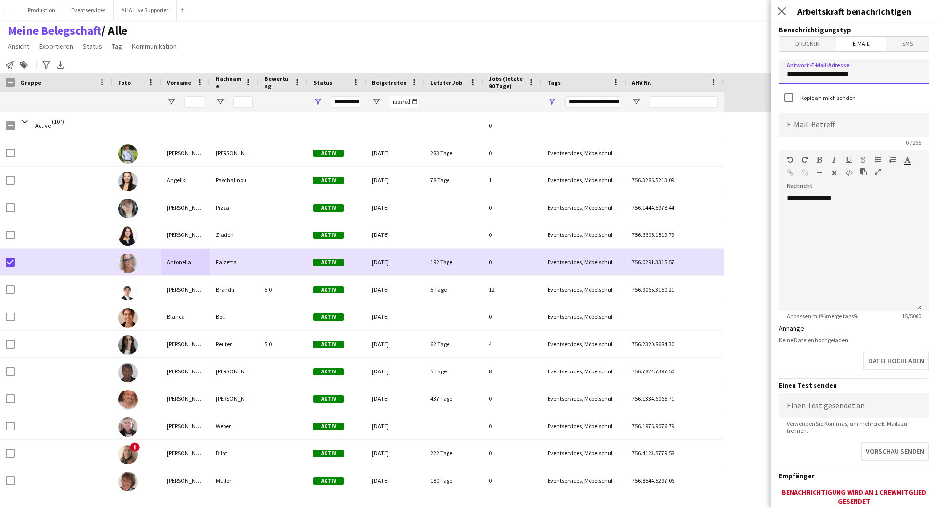
drag, startPoint x: 883, startPoint y: 70, endPoint x: 717, endPoint y: 73, distance: 166.4
click at [748, 79] on body "Menü Tafeln Tafeln Tafeln Alle Jobs Status Belegschaft Belegschaft Meine Belegs…" at bounding box center [468, 254] width 937 height 508
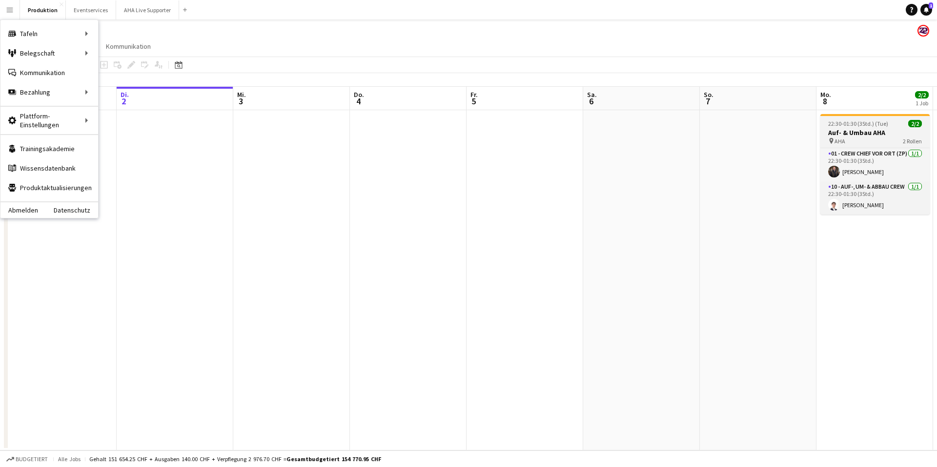
scroll to position [0, 233]
